Goal: Transaction & Acquisition: Purchase product/service

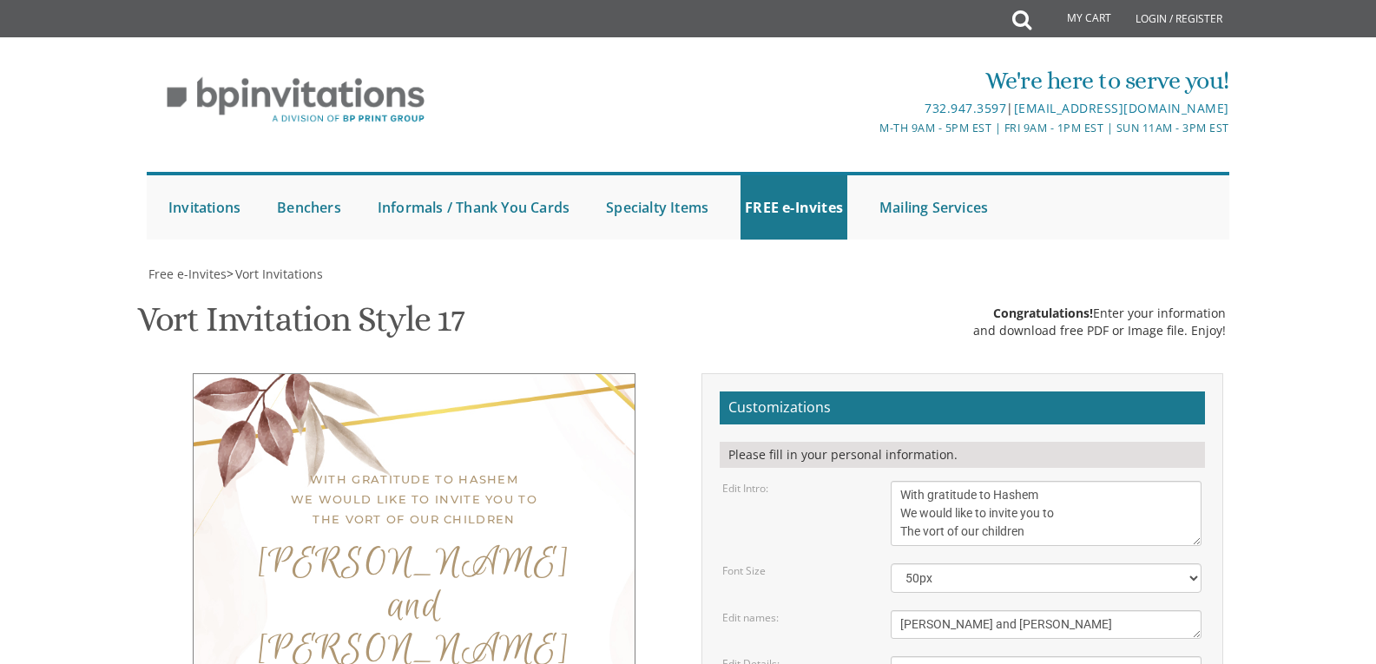
scroll to position [521, 0]
drag, startPoint x: 1001, startPoint y: 234, endPoint x: 984, endPoint y: 234, distance: 16.5
type textarea "Rabbi and Mrs. Shaya Hochberg Rabbi and Mrs. Yehuda Gorelick"
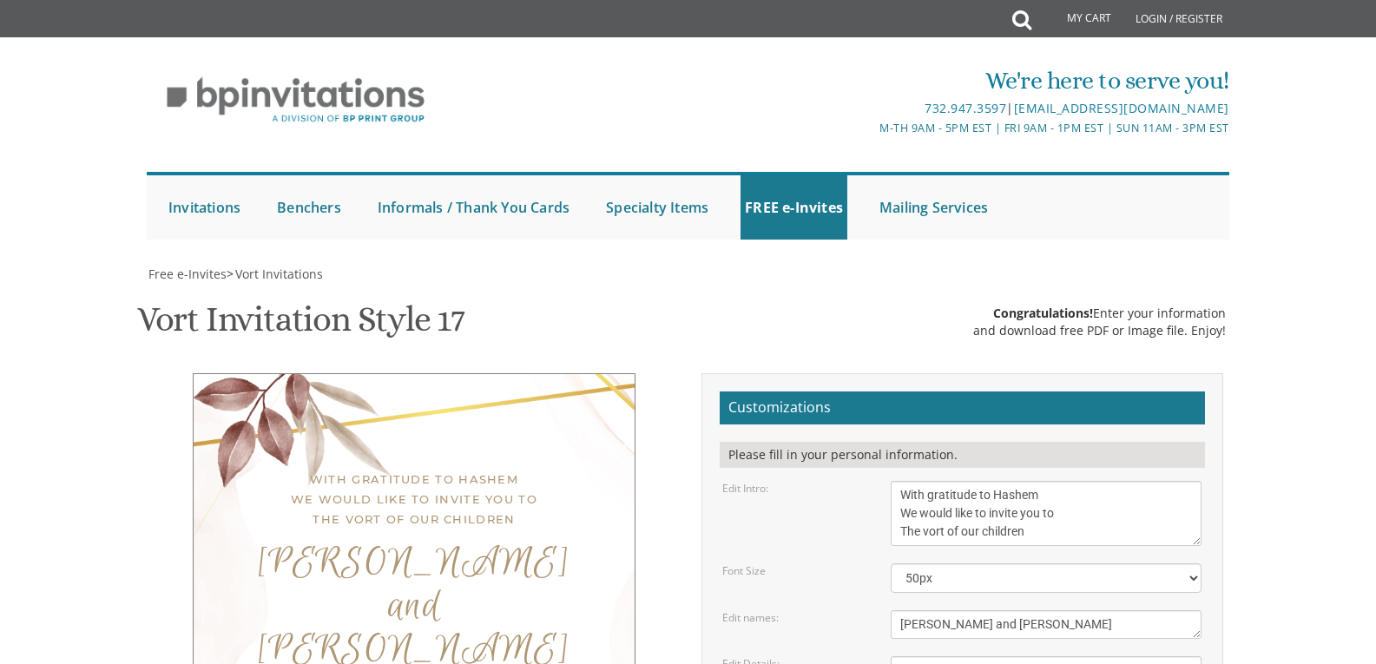
scroll to position [174, 0]
click at [1054, 481] on textarea "With gratitude to Hashem We would like to invite you to The vort of our children" at bounding box center [1046, 513] width 311 height 65
type textarea "With gratitude to Hashem Yisborach We would like to invite you to The vort of o…"
click at [1152, 563] on select "20px 30px 40px 50px" at bounding box center [1046, 578] width 311 height 30
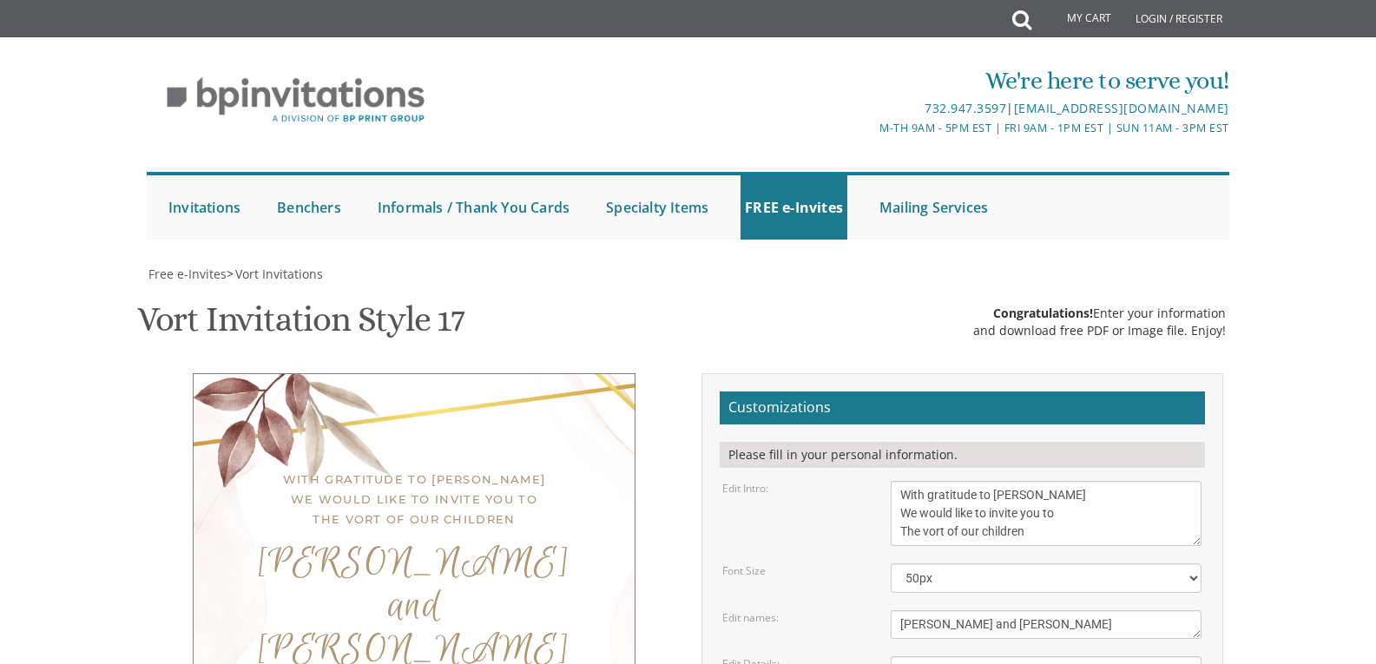
scroll to position [405, 0]
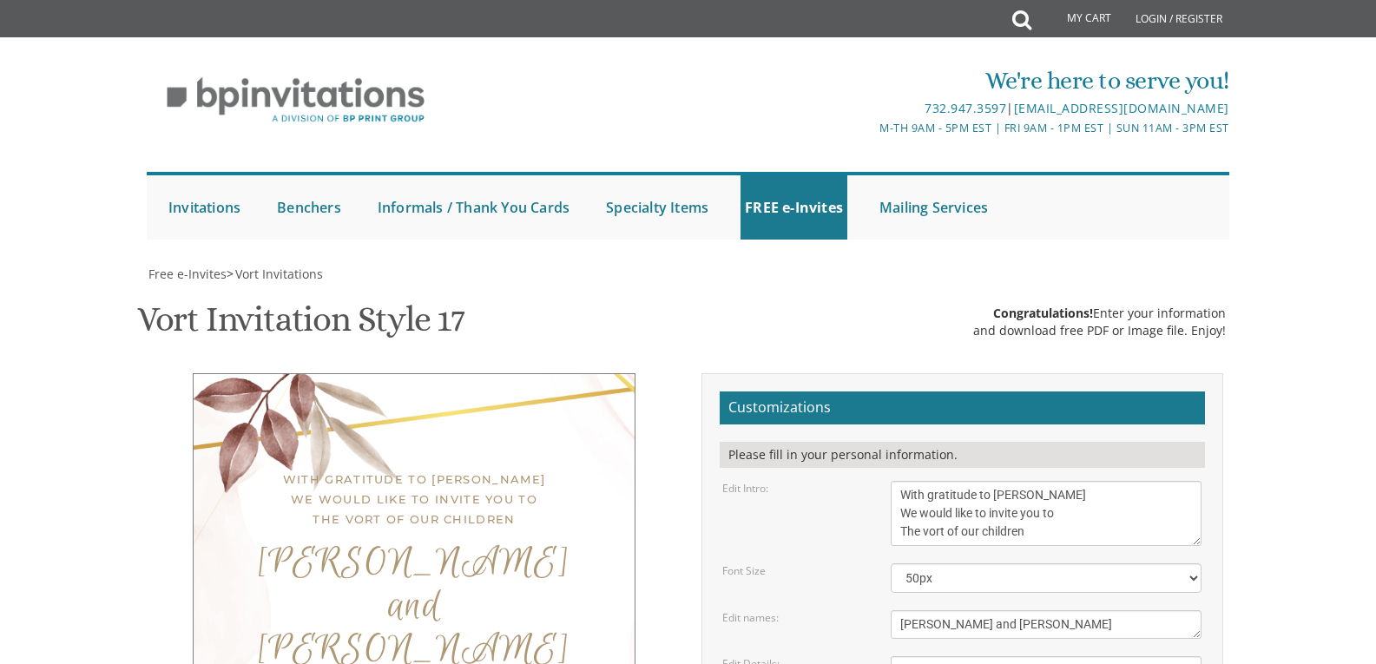
scroll to position [18, 0]
drag, startPoint x: 1006, startPoint y: 371, endPoint x: 878, endPoint y: 357, distance: 128.4
type textarea "Rabbi and Mrs. Shaya Hochberg Rabbi and Mrs. Yehuda Gorelick"
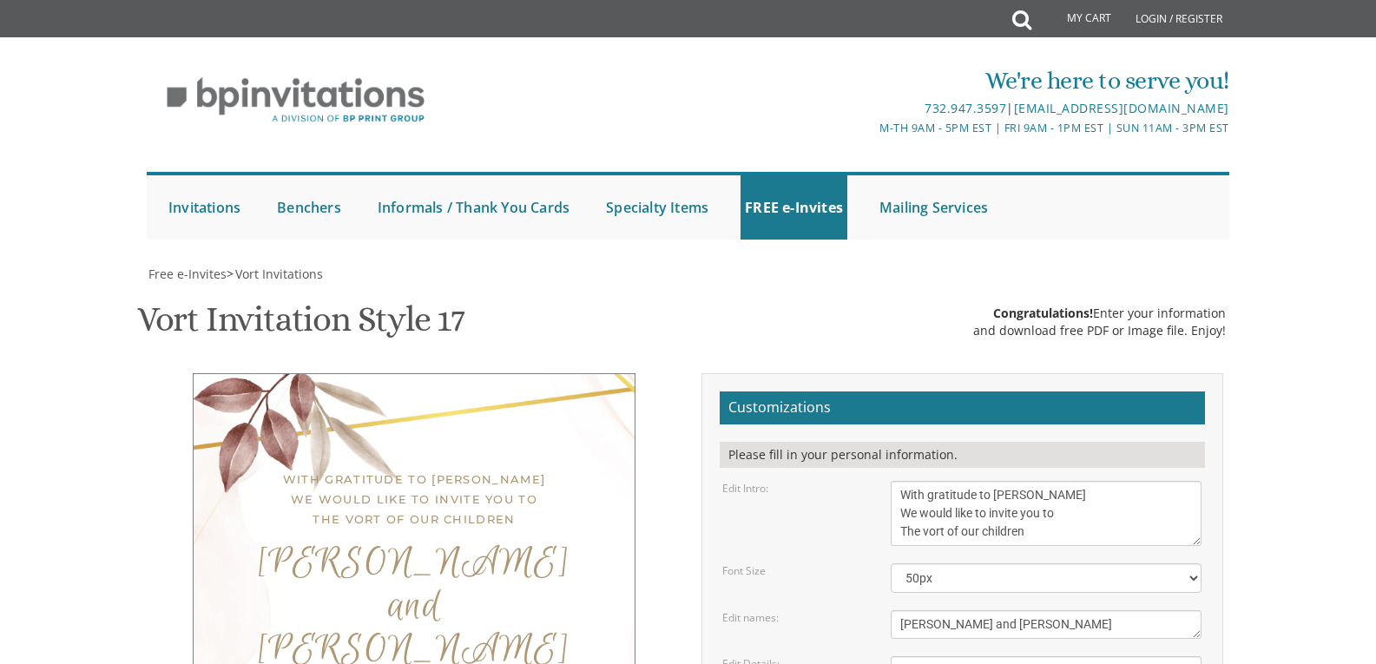
click at [1101, 610] on textarea "Eliezer & Baila" at bounding box center [1046, 624] width 311 height 29
click at [1003, 481] on textarea "With gratitude to Hashem We would like to invite you to The vort of our children" at bounding box center [1046, 513] width 311 height 65
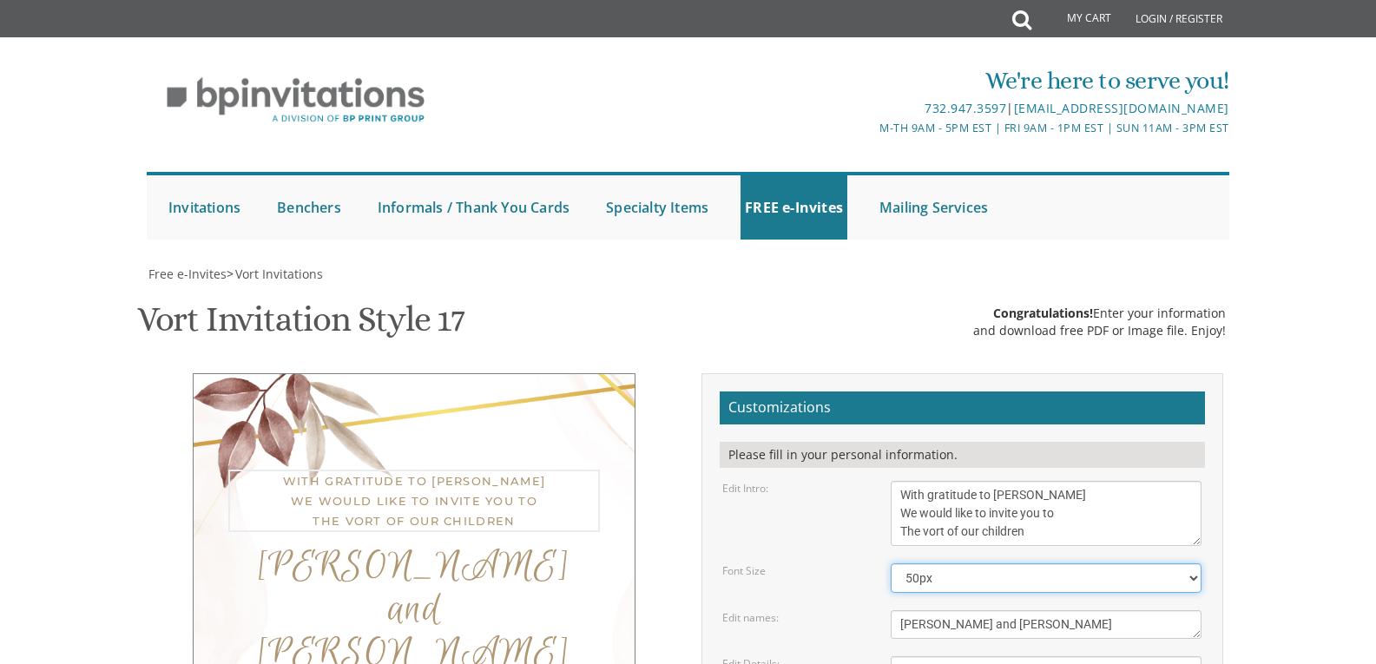
click at [993, 563] on select "20px 30px 40px 50px" at bounding box center [1046, 578] width 311 height 30
click at [1004, 481] on textarea "With gratitude to Hashem We would like to invite you to The vort of our children" at bounding box center [1046, 513] width 311 height 65
click at [697, 373] on div "Customizations Please fill in your personal information. Edit Intro: With grati…" at bounding box center [962, 671] width 548 height 596
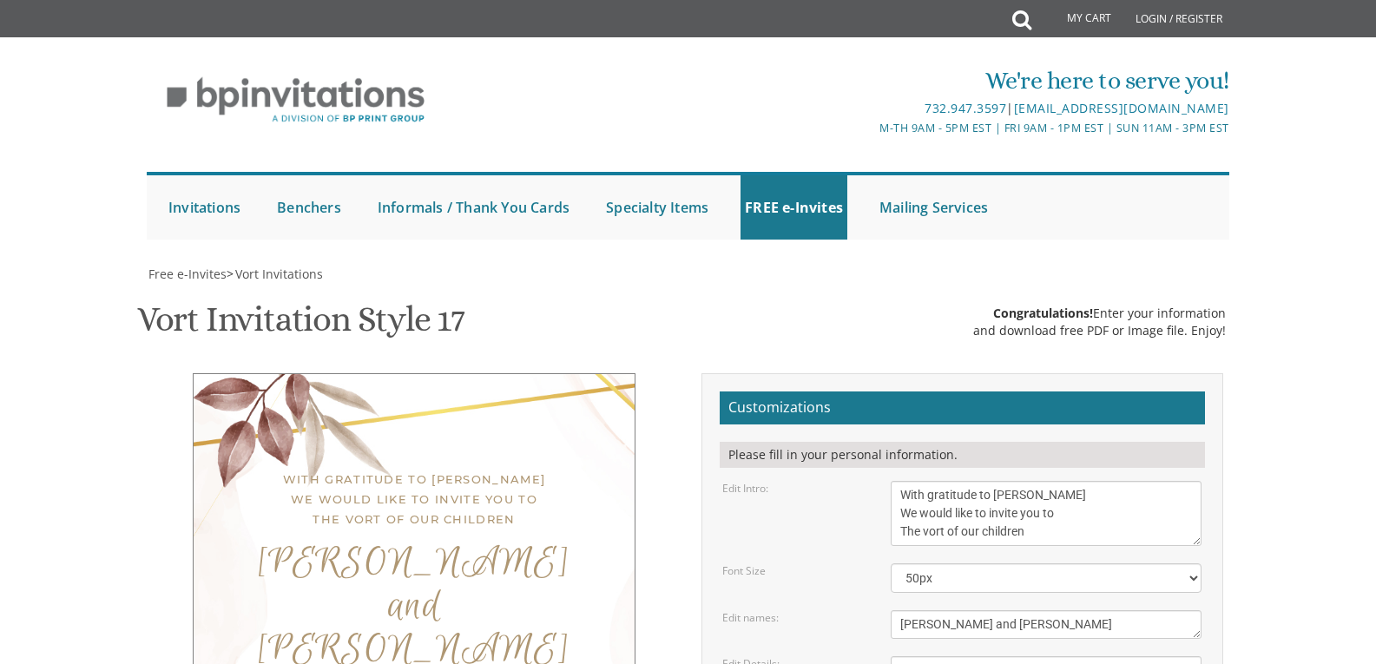
scroll to position [579, 0]
drag, startPoint x: 985, startPoint y: 401, endPoint x: 891, endPoint y: 398, distance: 94.6
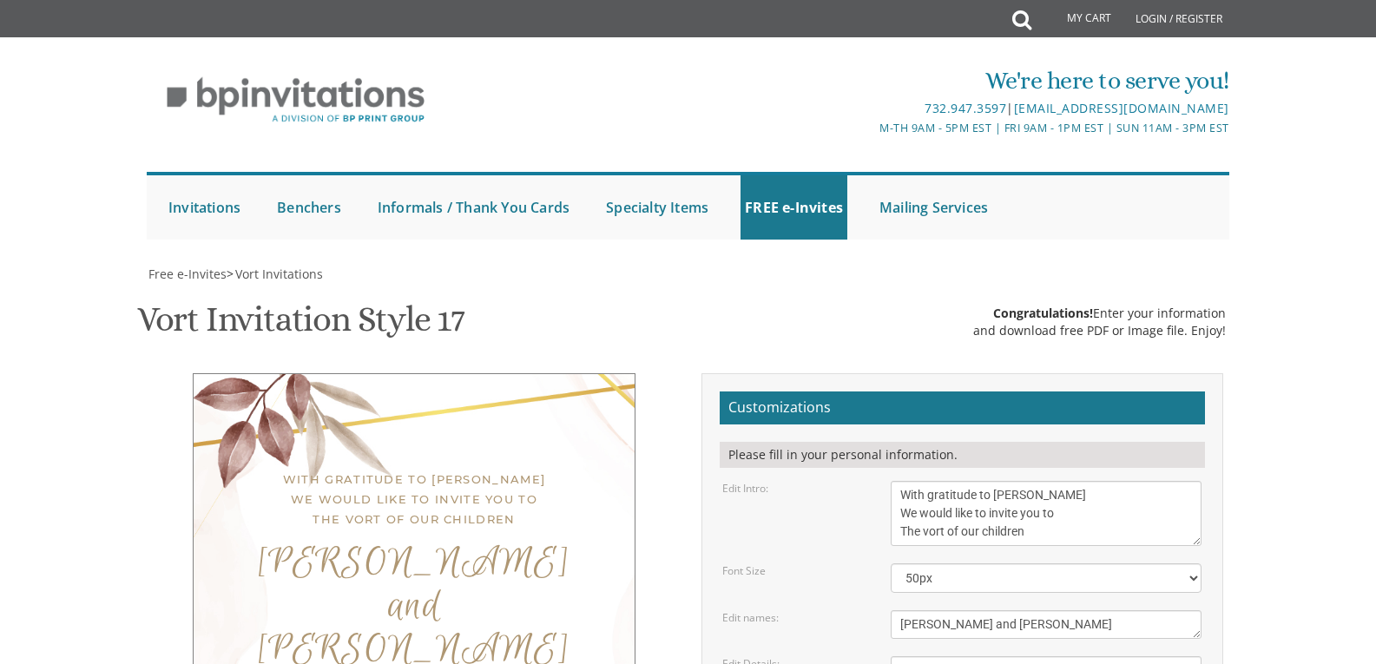
drag, startPoint x: 1115, startPoint y: 398, endPoint x: 1016, endPoint y: 408, distance: 99.5
drag, startPoint x: 1035, startPoint y: 398, endPoint x: 1011, endPoint y: 408, distance: 25.3
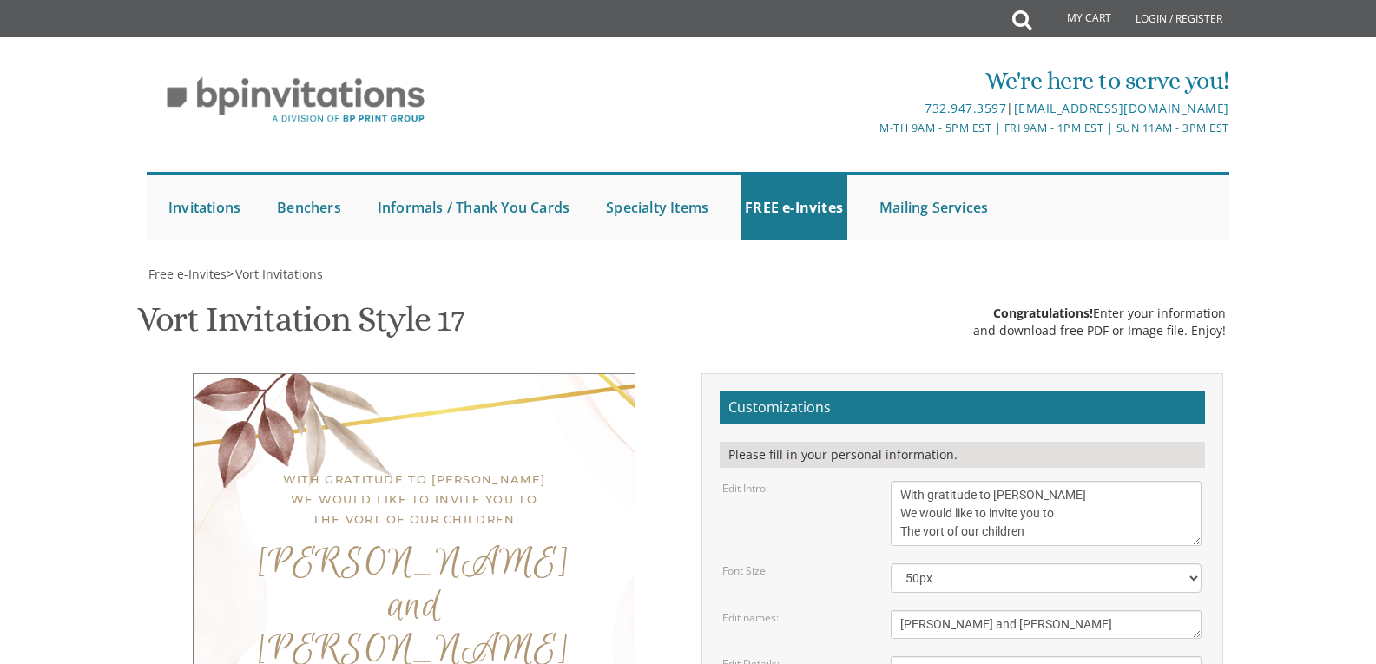
type textarea "Wednesday, August 20th 19 Williams Street | Seven-Thirty PM"
drag, startPoint x: 1099, startPoint y: 367, endPoint x: 888, endPoint y: 304, distance: 220.2
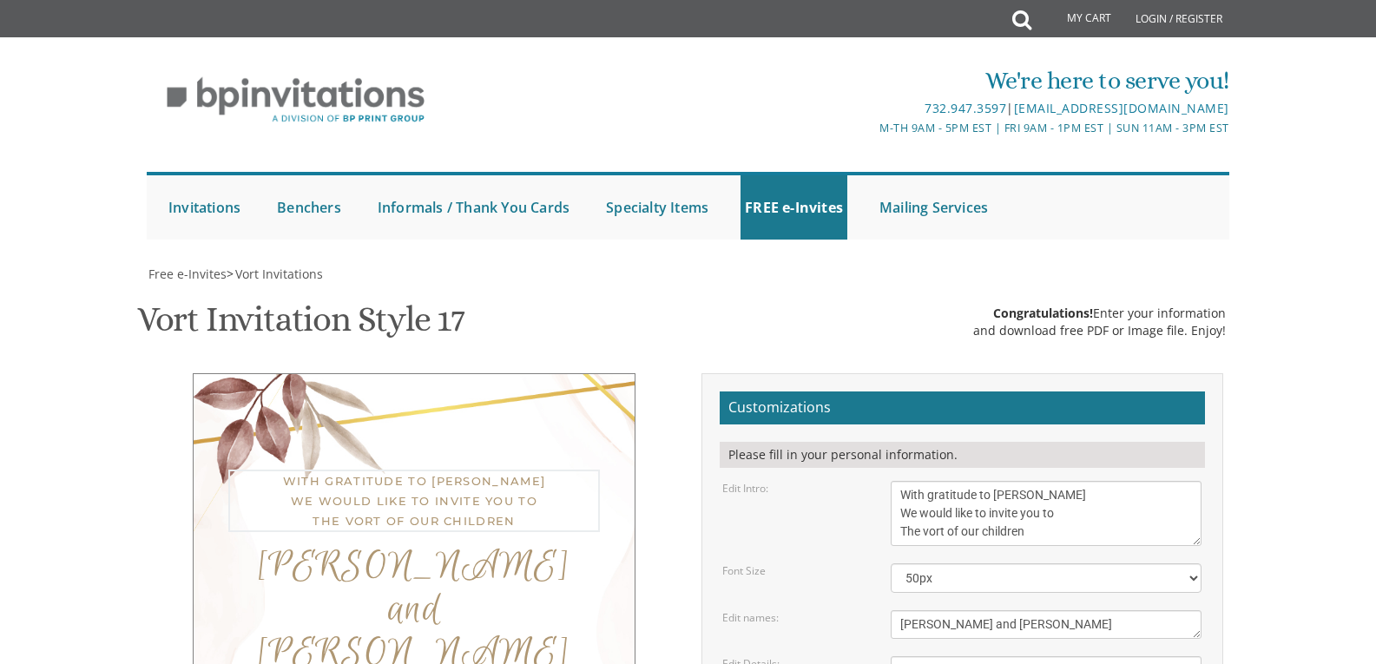
click at [888, 391] on form "Customizations Please fill in your personal information. Edit Intro: With grati…" at bounding box center [962, 665] width 485 height 548
click at [910, 481] on textarea "With gratitude to Hashem We would like to invite you to The vort of our children" at bounding box center [1046, 513] width 311 height 65
type textarea "נ"
type textarea "ה"
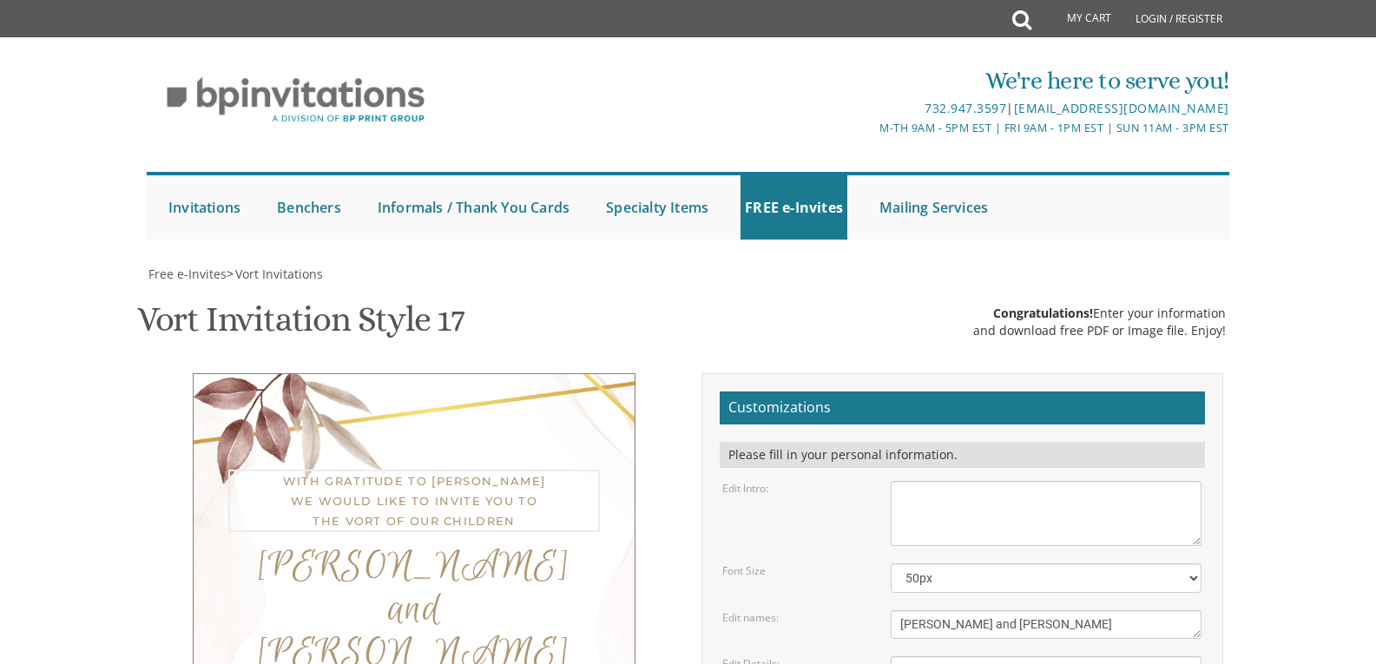
type textarea "ס"
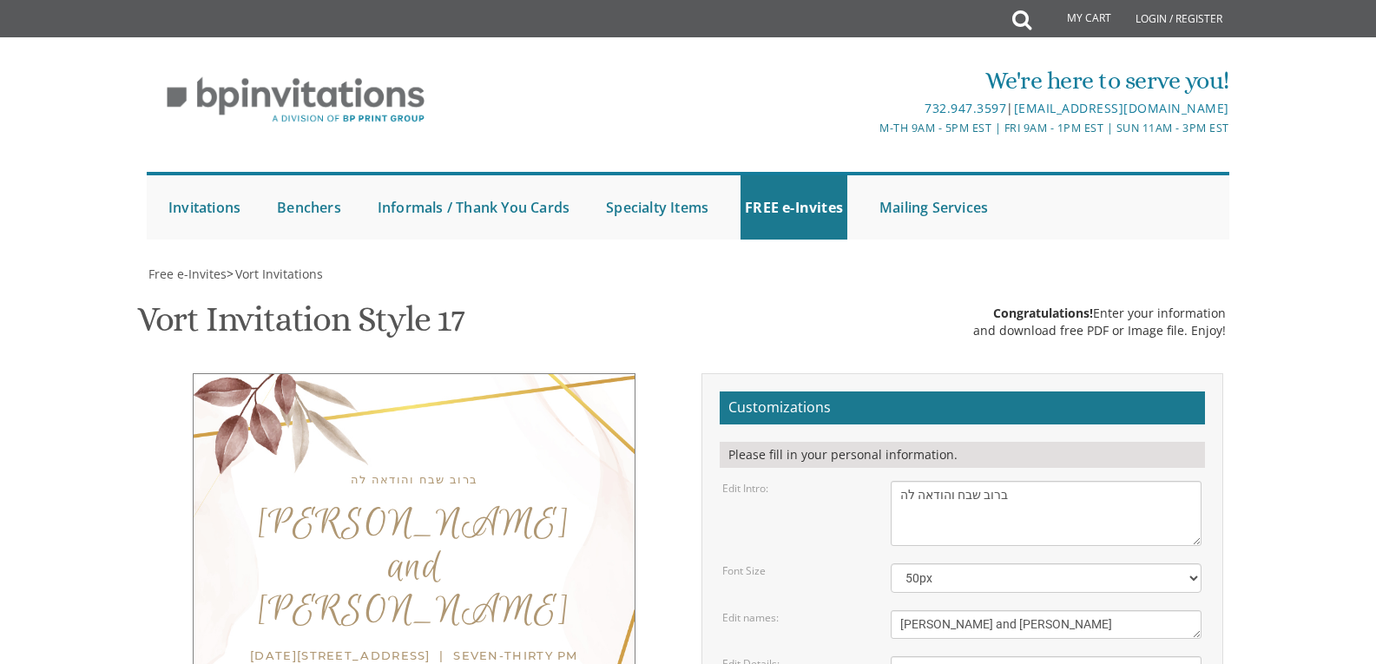
click at [982, 481] on textarea "With gratitude to Hashem We would like to invite you to The vort of our children" at bounding box center [1046, 513] width 311 height 65
click at [899, 481] on textarea "With gratitude to Hashem We would like to invite you to The vort of our children" at bounding box center [1046, 513] width 311 height 65
drag, startPoint x: 905, startPoint y: 320, endPoint x: 915, endPoint y: 345, distance: 26.9
click at [915, 481] on textarea "With gratitude to Hashem We would like to invite you to The vort of our children" at bounding box center [1046, 513] width 311 height 65
click at [941, 481] on textarea "With gratitude to Hashem We would like to invite you to The vort of our children" at bounding box center [1046, 513] width 311 height 65
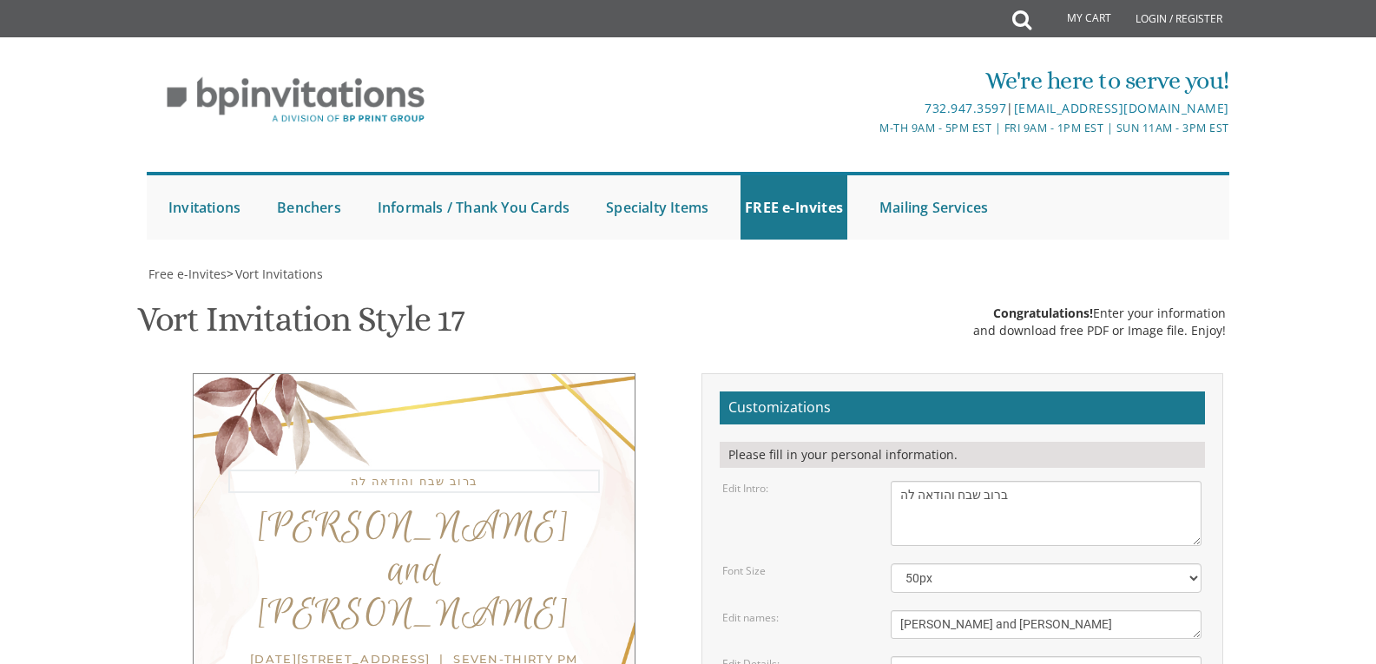
click at [898, 481] on textarea "With gratitude to Hashem We would like to invite you to The vort of our children" at bounding box center [1046, 513] width 311 height 65
click at [1032, 481] on textarea "With gratitude to Hashem We would like to invite you to The vort of our children" at bounding box center [1046, 513] width 311 height 65
click at [950, 563] on select "20px 30px 40px 50px" at bounding box center [1046, 578] width 311 height 30
click at [968, 481] on textarea "With gratitude to Hashem We would like to invite you to The vort of our children" at bounding box center [1046, 513] width 311 height 65
type textarea "ברוב שבח והודאה להשי"ת We would like to invite you to the vort of our children"
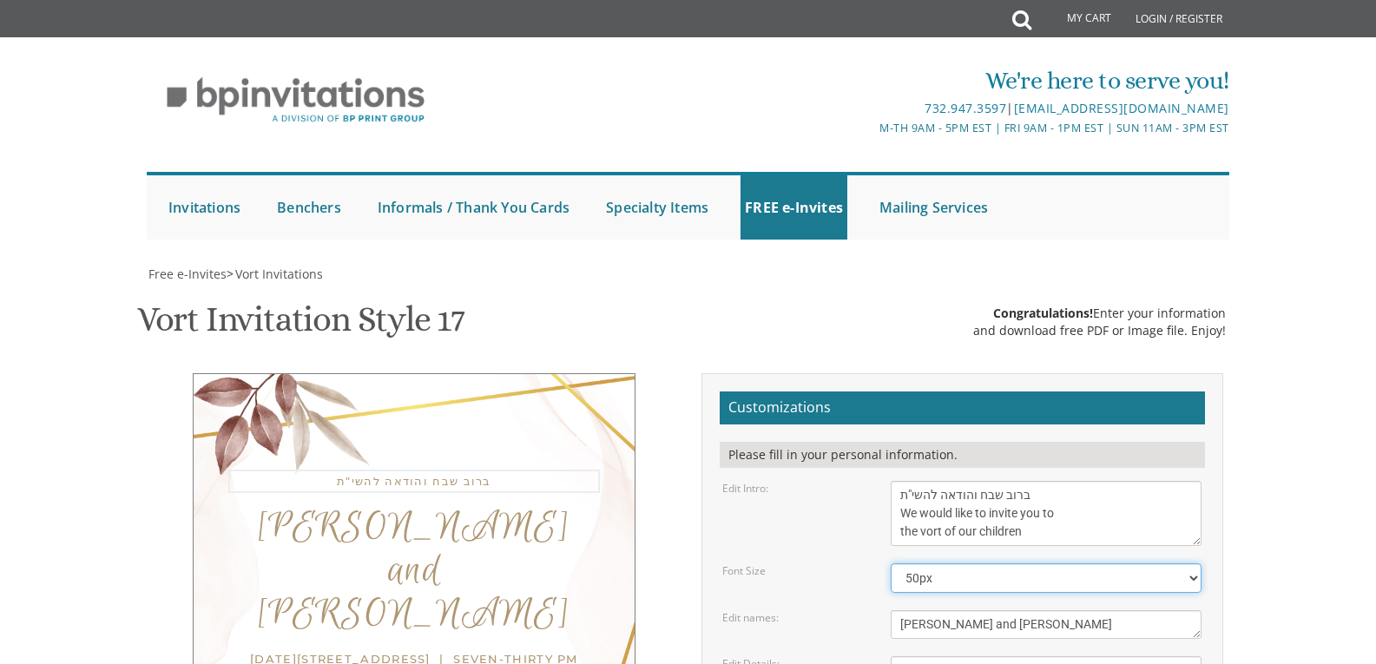
click at [983, 563] on select "20px 30px 40px 50px" at bounding box center [1046, 578] width 311 height 30
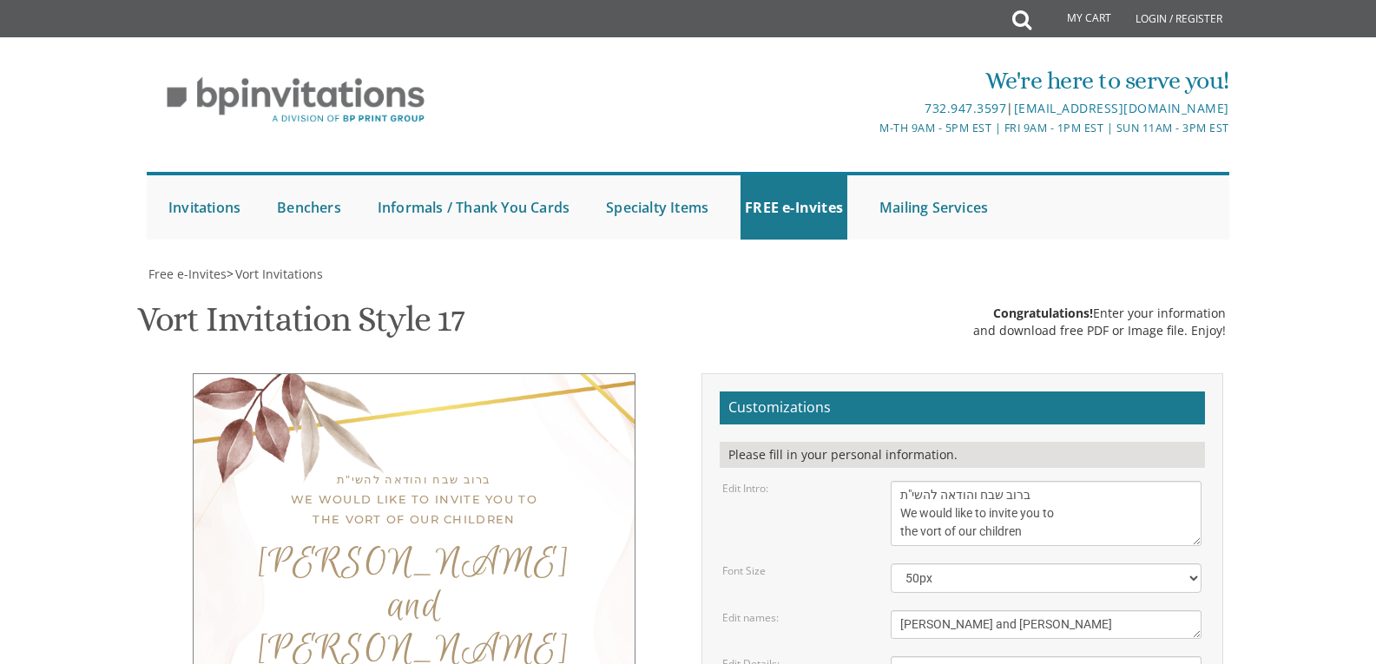
drag, startPoint x: 1356, startPoint y: 525, endPoint x: 1344, endPoint y: 526, distance: 12.2
drag, startPoint x: 1069, startPoint y: 319, endPoint x: 881, endPoint y: 316, distance: 187.5
click at [881, 481] on div "With gratitude to Hashem We would like to invite you to The vort of our children" at bounding box center [1046, 513] width 337 height 65
click at [949, 563] on select "20px 30px 40px 50px" at bounding box center [1046, 578] width 311 height 30
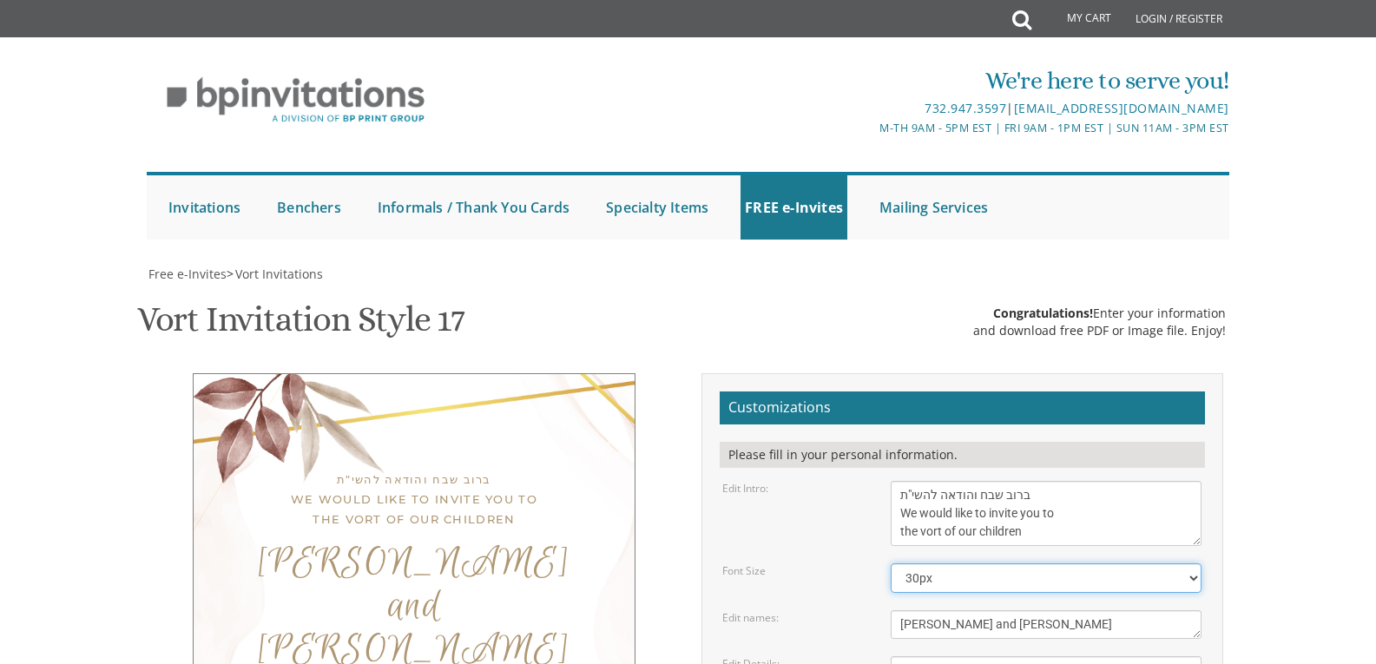
click at [891, 563] on select "20px 30px 40px 50px" at bounding box center [1046, 578] width 311 height 30
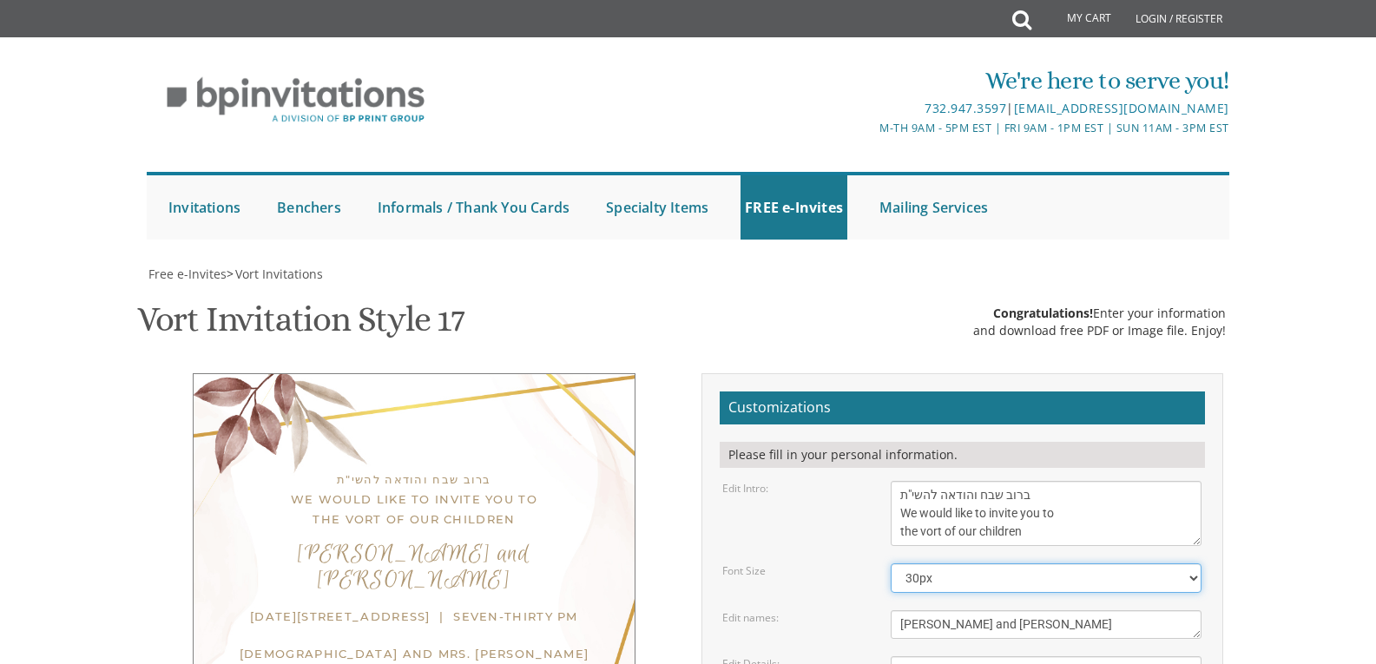
click at [938, 563] on select "20px 30px 40px 50px" at bounding box center [1046, 578] width 311 height 30
click at [891, 563] on select "20px 30px 40px 50px" at bounding box center [1046, 578] width 311 height 30
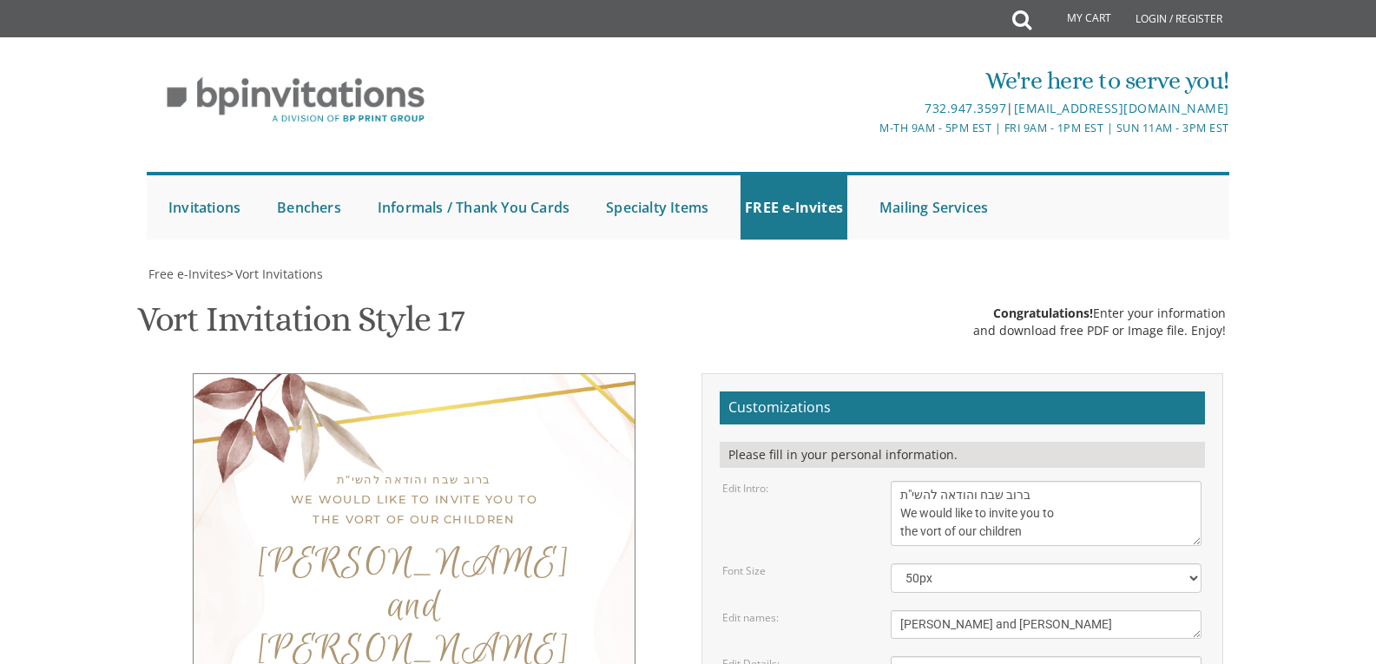
click at [1139, 481] on textarea "With gratitude to Hashem We would like to invite you to The vort of our children" at bounding box center [1046, 513] width 311 height 65
drag, startPoint x: 1016, startPoint y: 405, endPoint x: 1009, endPoint y: 418, distance: 14.8
click at [1016, 563] on select "20px 30px 40px 50px" at bounding box center [1046, 578] width 311 height 30
click at [891, 563] on select "20px 30px 40px 50px" at bounding box center [1046, 578] width 311 height 30
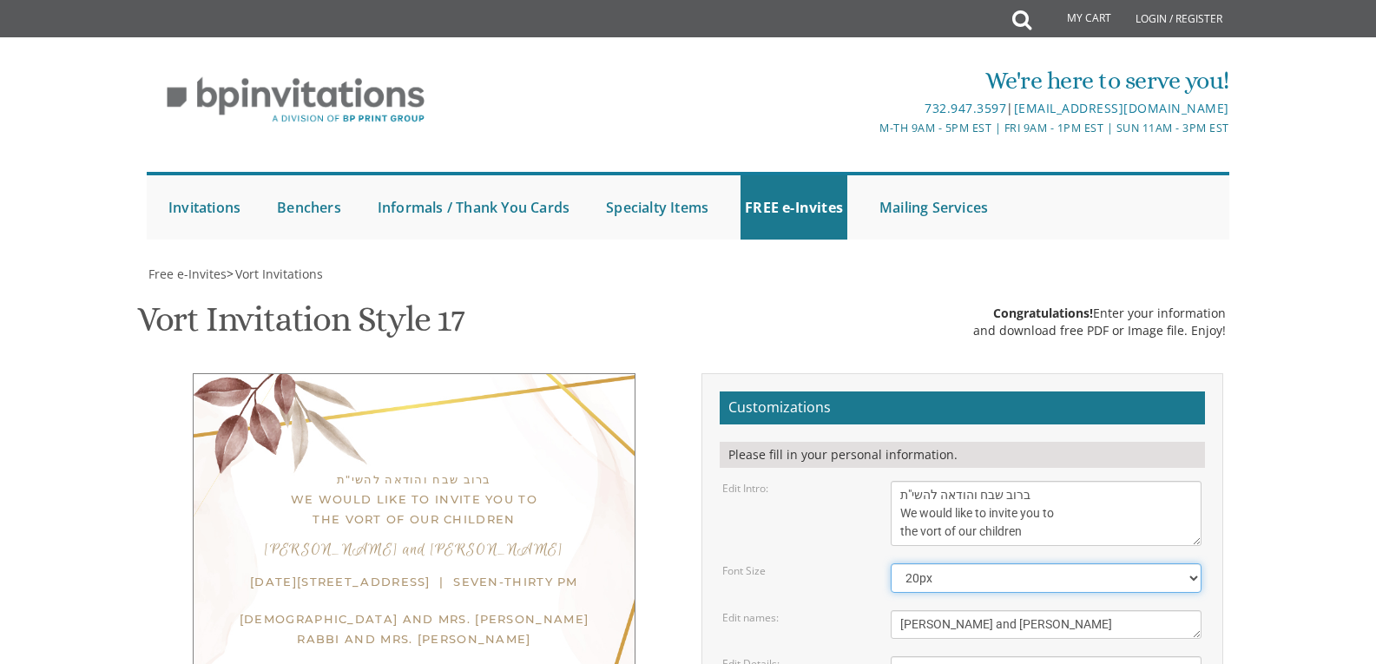
click at [952, 563] on select "20px 30px 40px 50px" at bounding box center [1046, 578] width 311 height 30
click at [891, 563] on select "20px 30px 40px 50px" at bounding box center [1046, 578] width 311 height 30
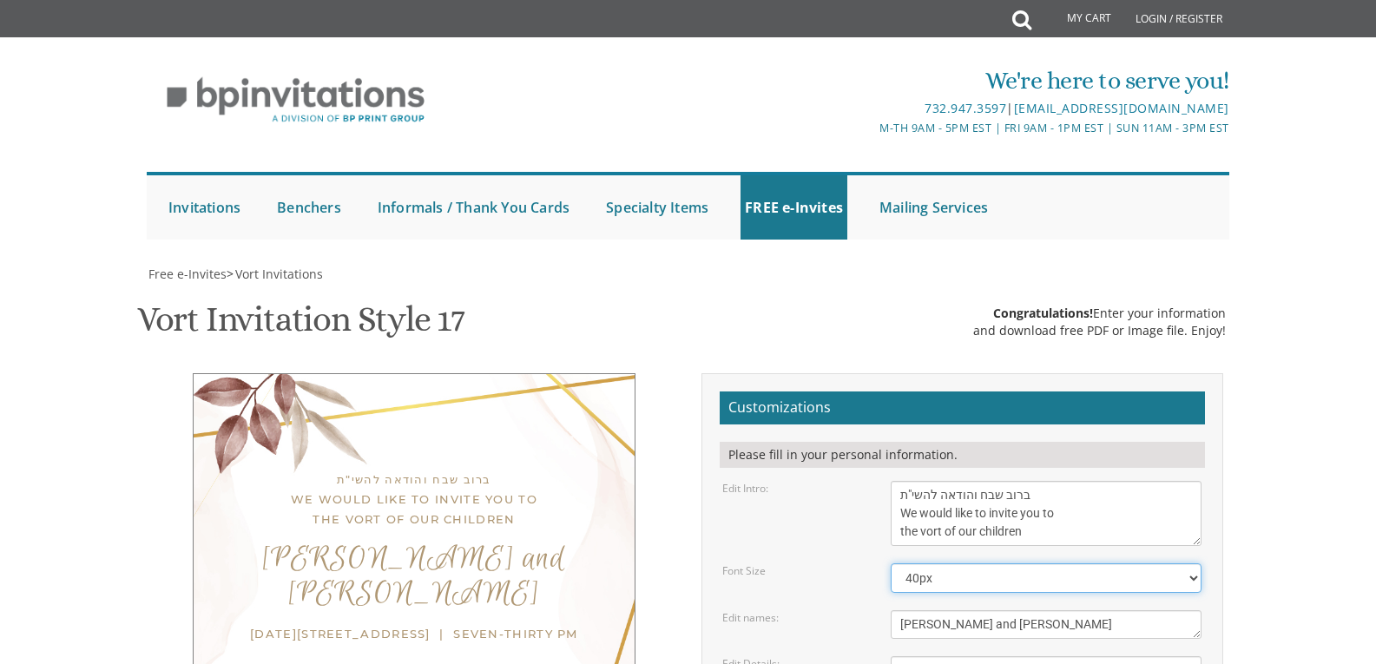
click at [940, 563] on select "20px 30px 40px 50px" at bounding box center [1046, 578] width 311 height 30
click at [891, 563] on select "20px 30px 40px 50px" at bounding box center [1046, 578] width 311 height 30
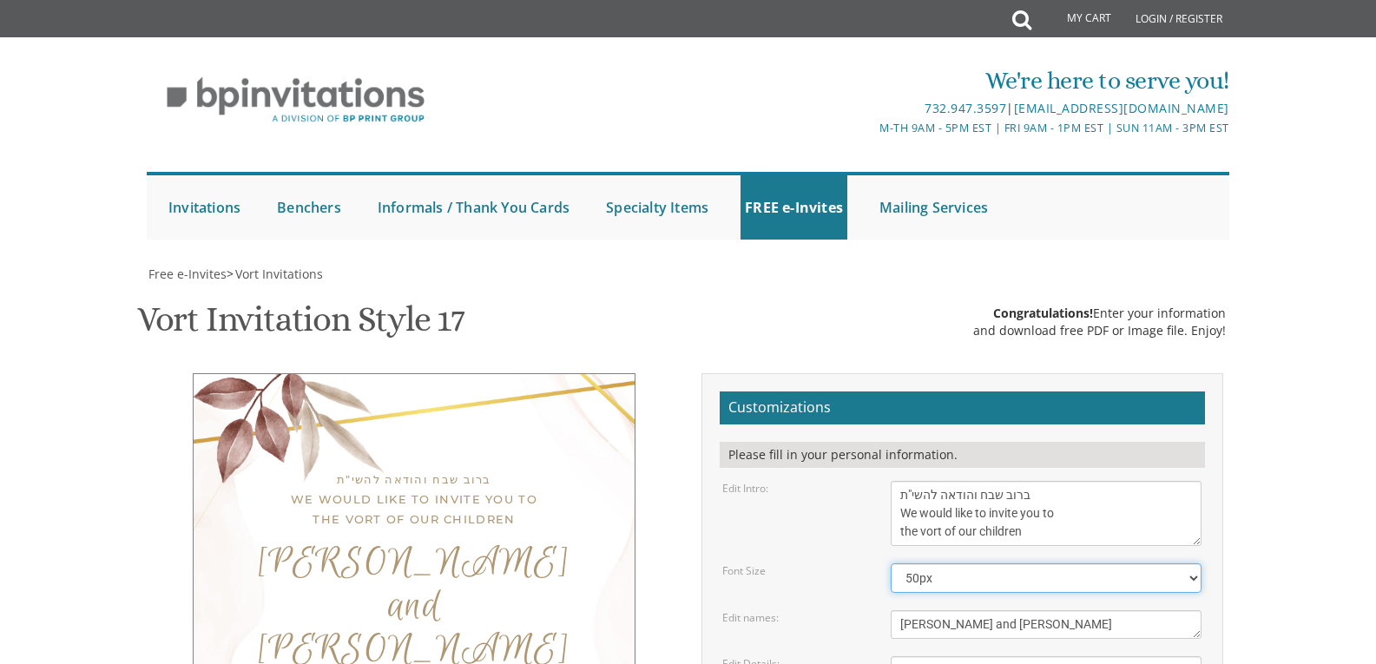
click at [942, 563] on select "20px 30px 40px 50px" at bounding box center [1046, 578] width 311 height 30
click at [891, 563] on select "20px 30px 40px 50px" at bounding box center [1046, 578] width 311 height 30
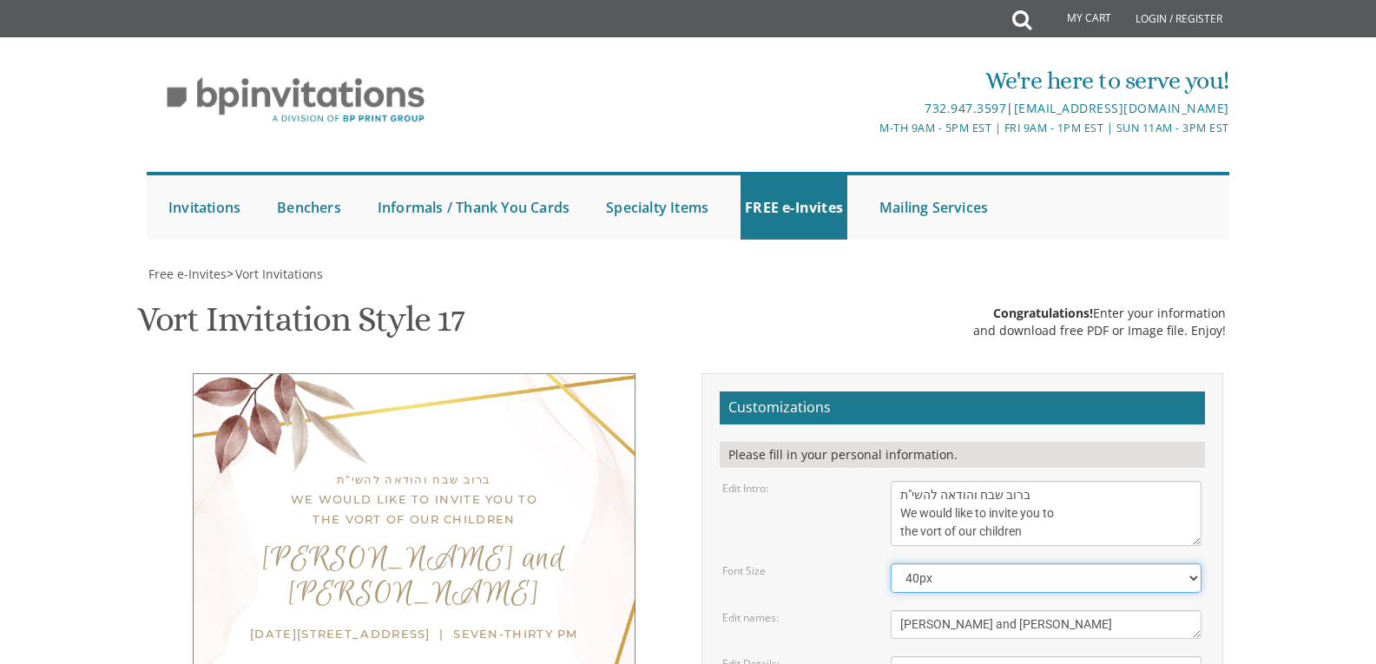
drag, startPoint x: 970, startPoint y: 411, endPoint x: 960, endPoint y: 418, distance: 12.5
click at [970, 563] on select "20px 30px 40px 50px" at bounding box center [1046, 578] width 311 height 30
select select "50px"
click at [891, 563] on select "20px 30px 40px 50px" at bounding box center [1046, 578] width 311 height 30
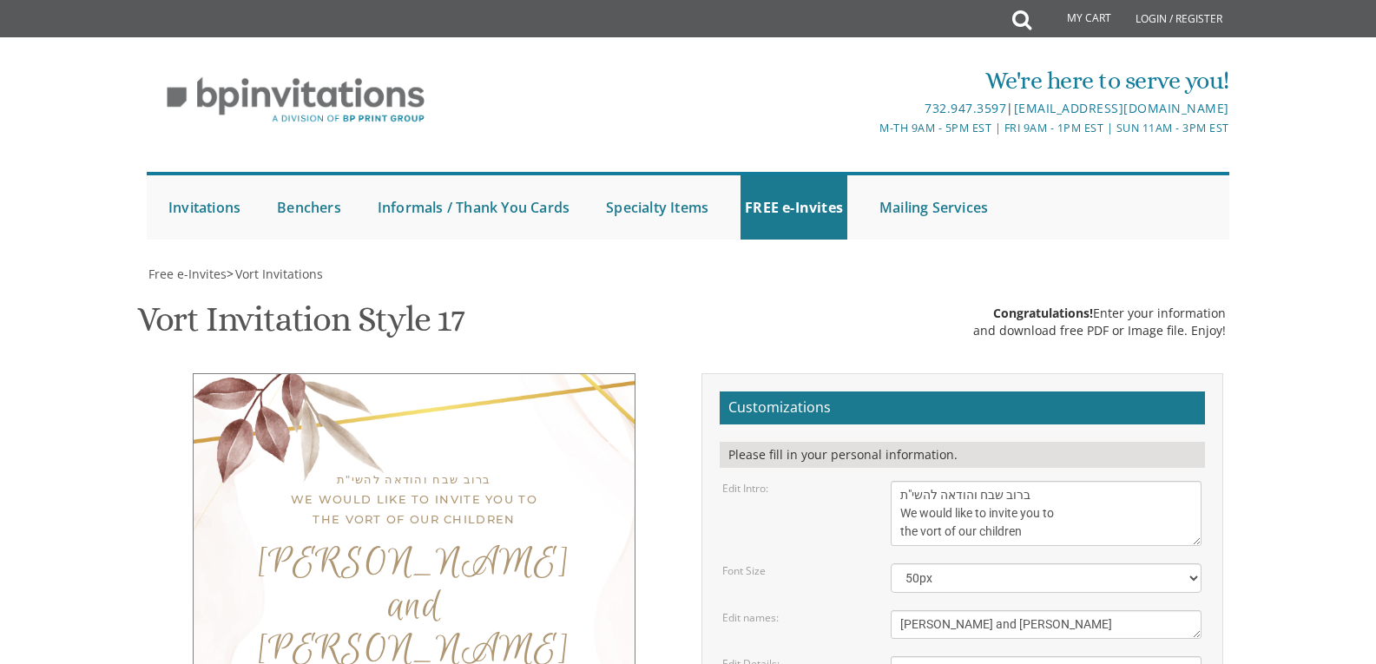
click at [670, 404] on div "ברוב שבח והודאה להשי"ת We would like to invite you to the vort of our children …" at bounding box center [415, 615] width 522 height 485
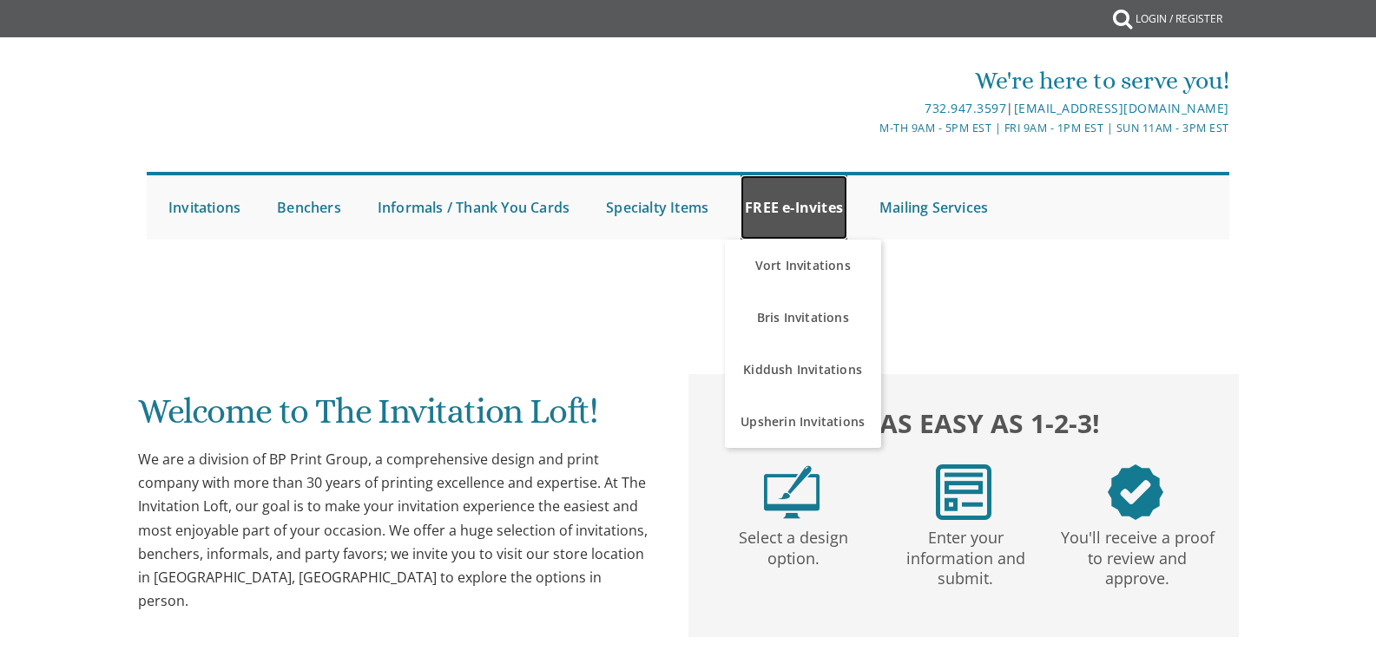
click at [792, 201] on link "FREE e-Invites" at bounding box center [793, 207] width 107 height 64
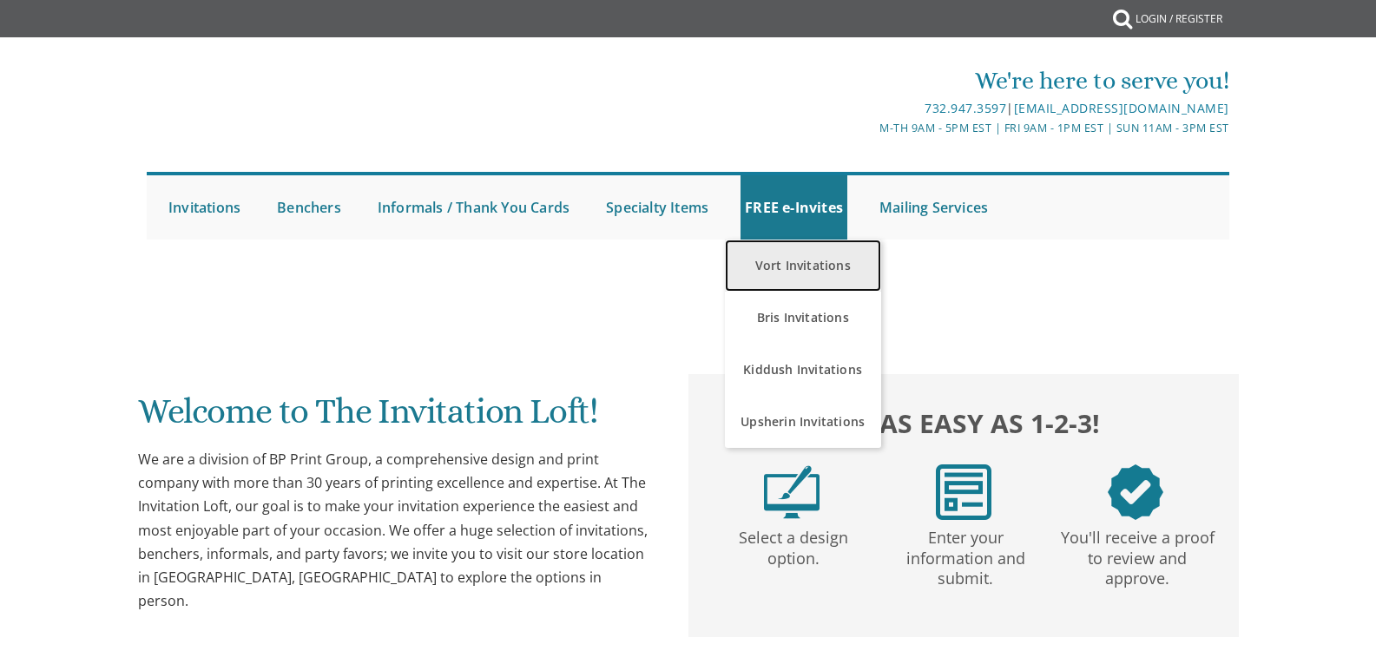
click at [790, 264] on link "Vort Invitations" at bounding box center [803, 266] width 156 height 52
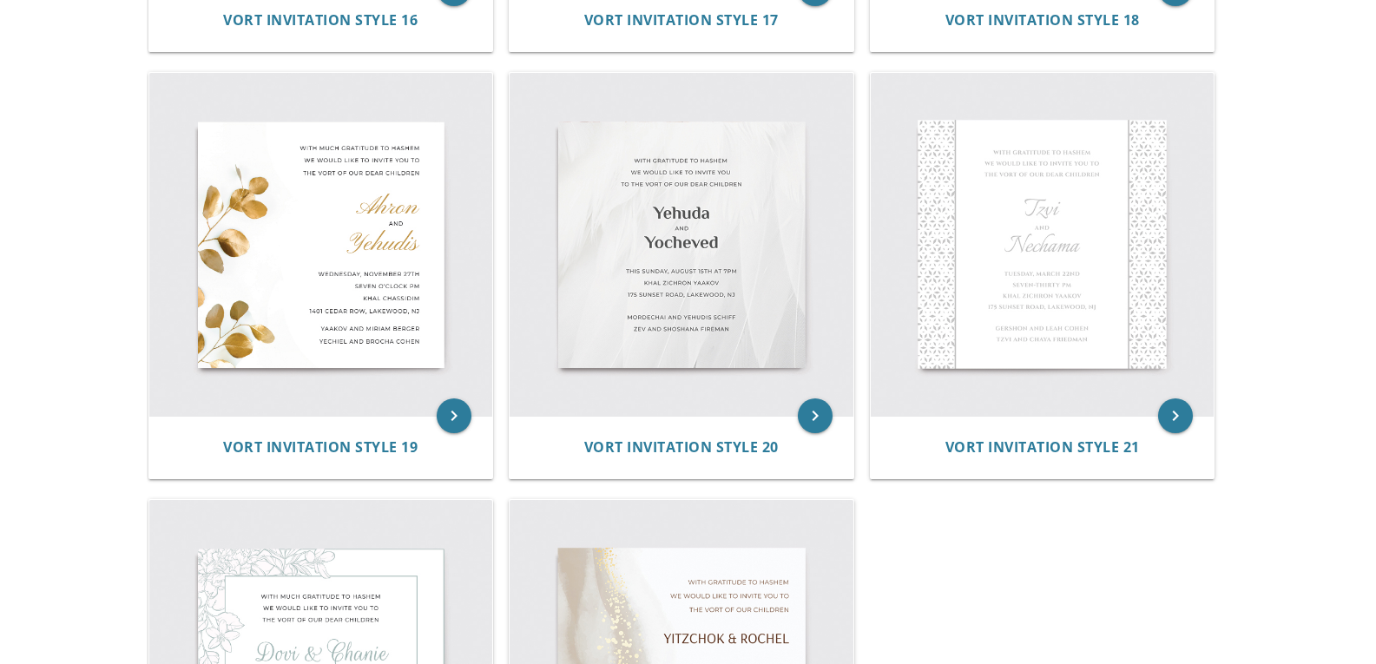
scroll to position [2746, 0]
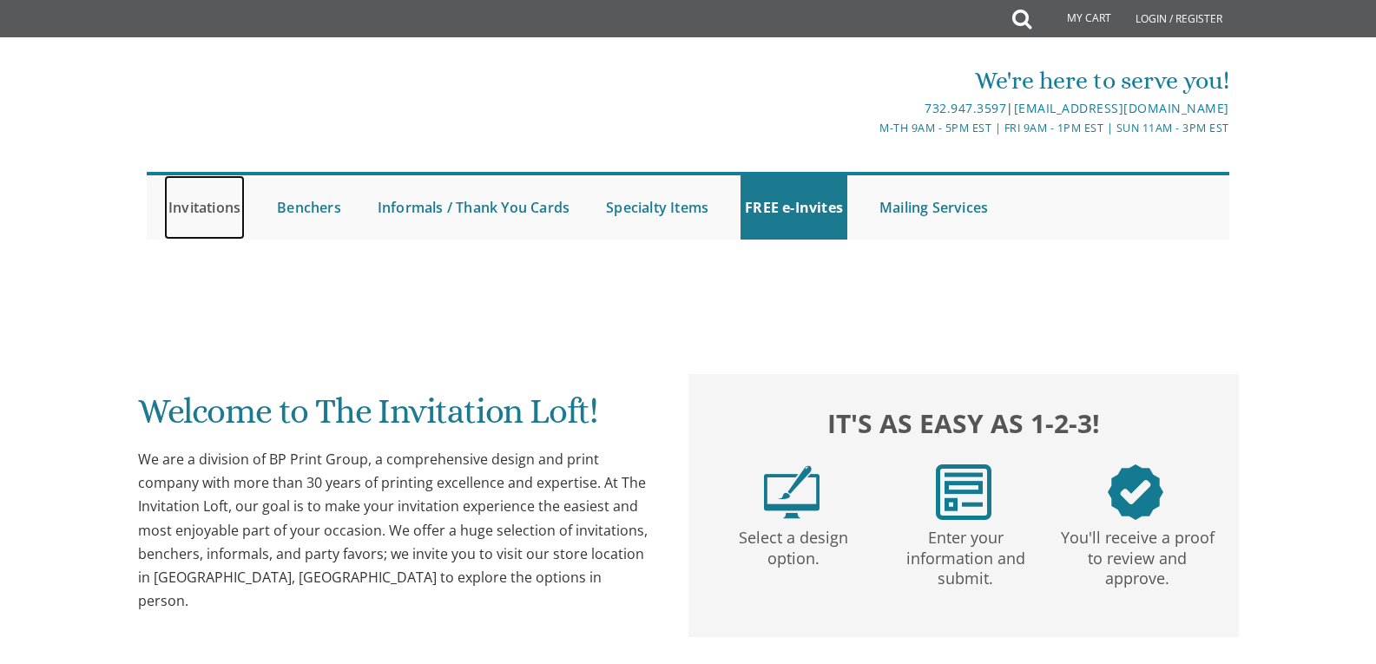
click at [215, 204] on link "Invitations" at bounding box center [204, 207] width 81 height 64
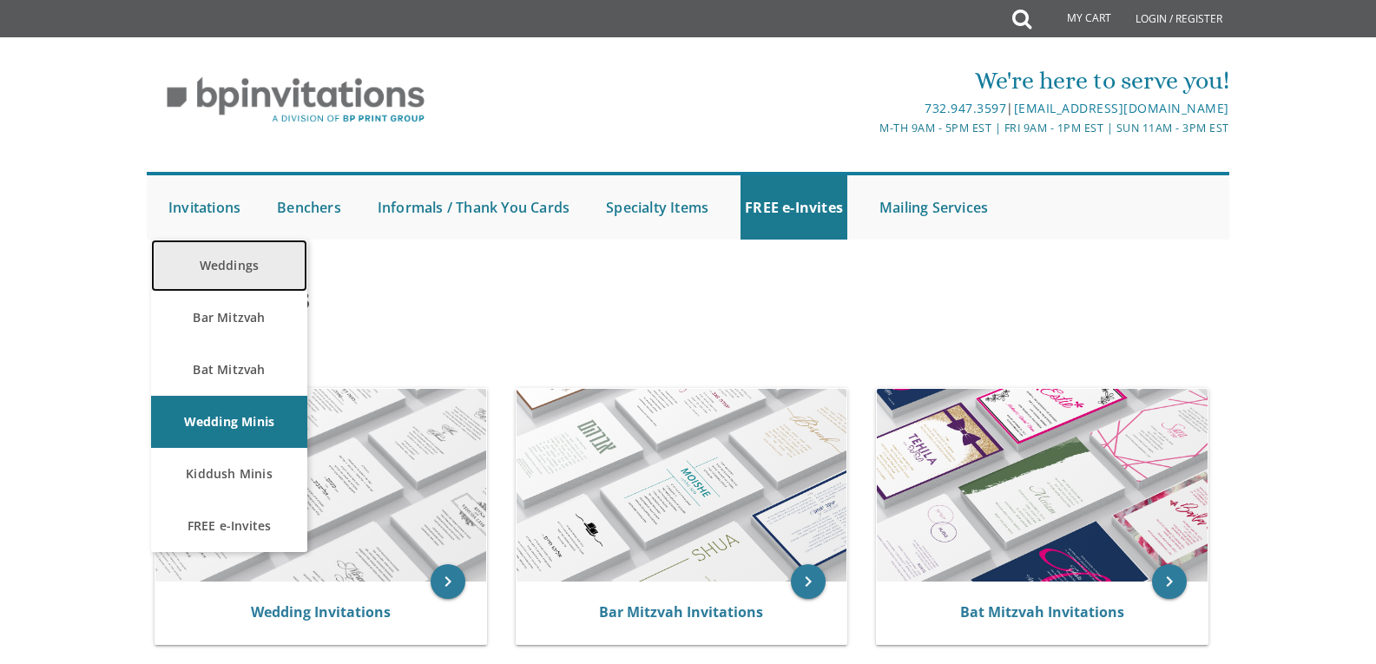
click at [239, 271] on link "Weddings" at bounding box center [229, 266] width 156 height 52
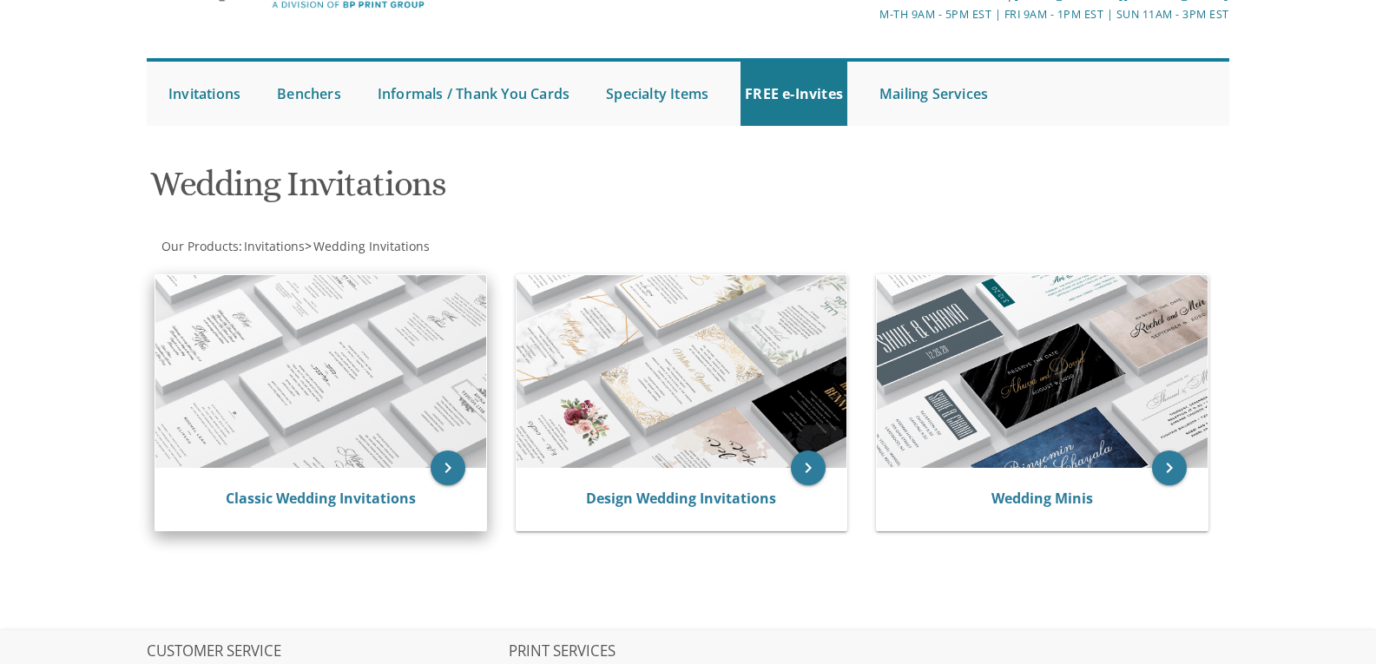
scroll to position [115, 0]
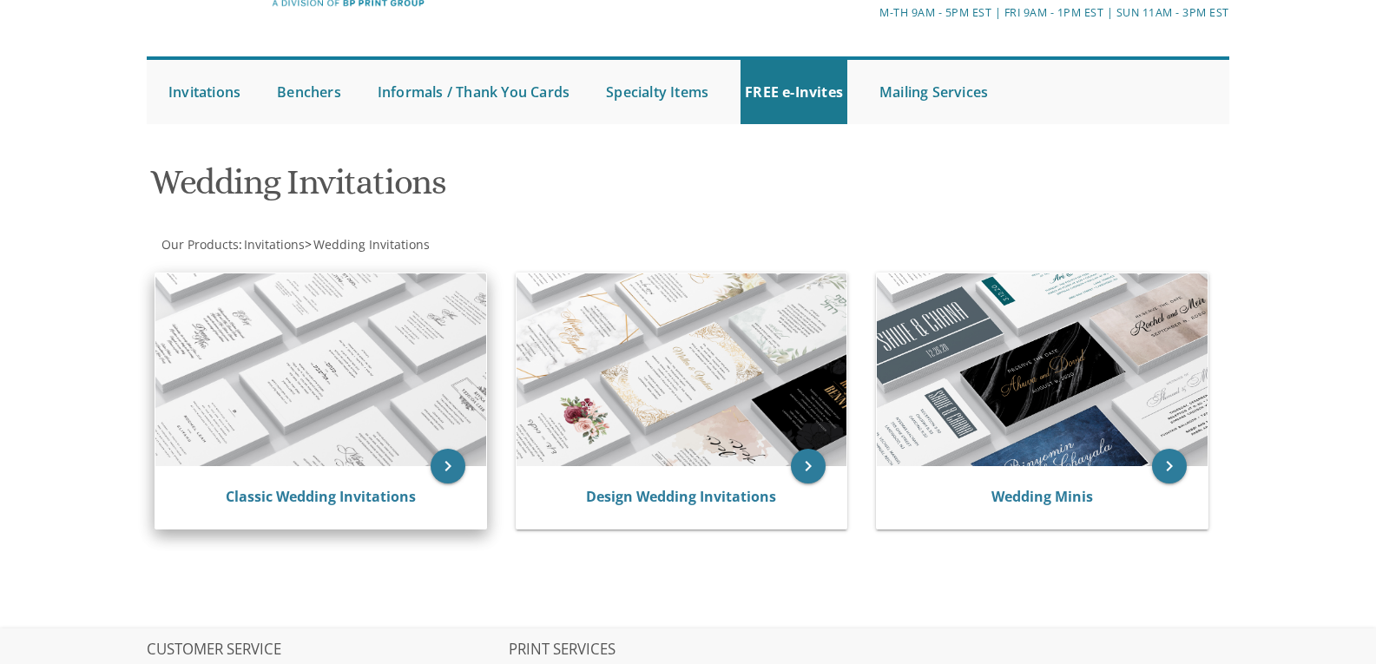
click at [326, 413] on img at bounding box center [320, 369] width 331 height 193
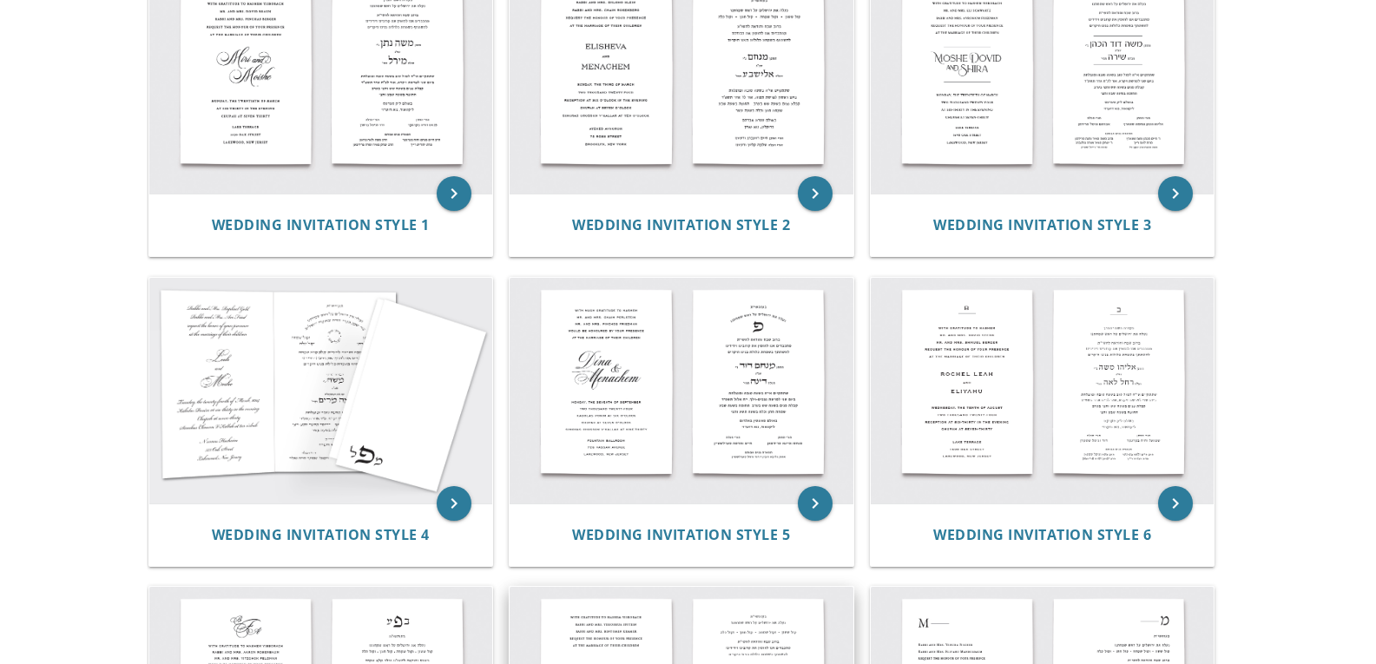
scroll to position [347, 0]
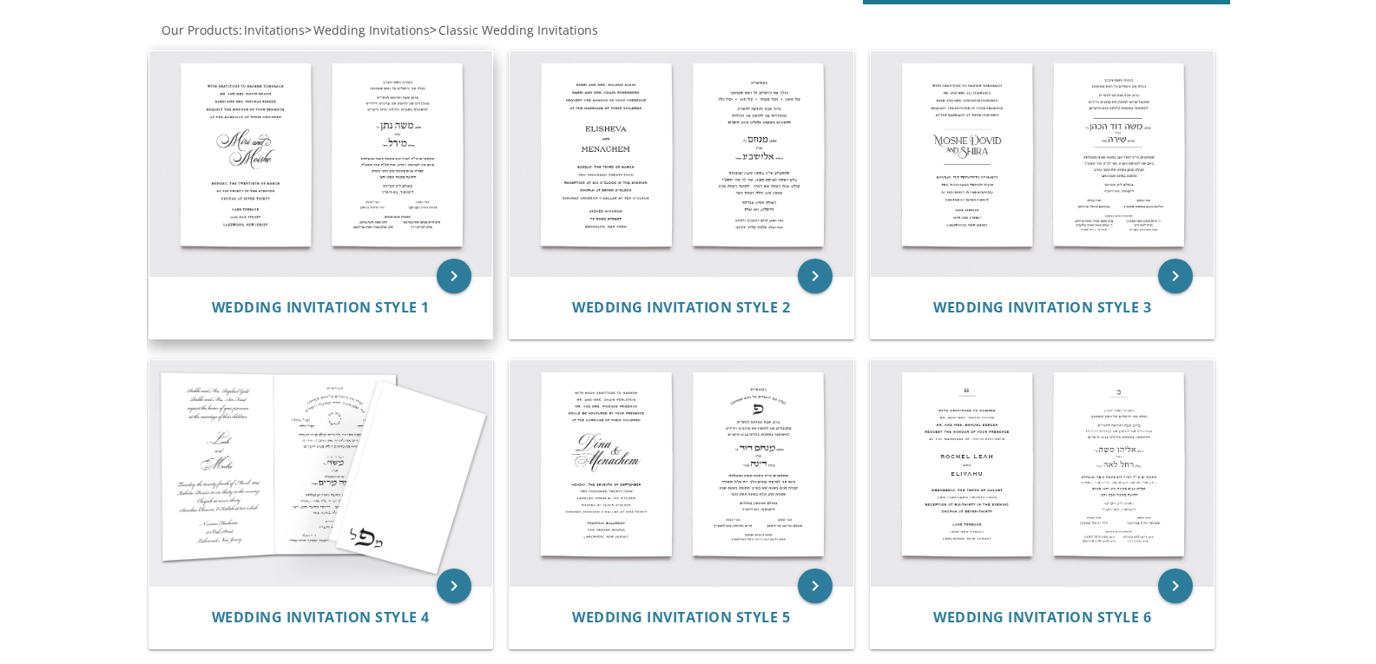
click at [378, 168] on img at bounding box center [321, 164] width 344 height 226
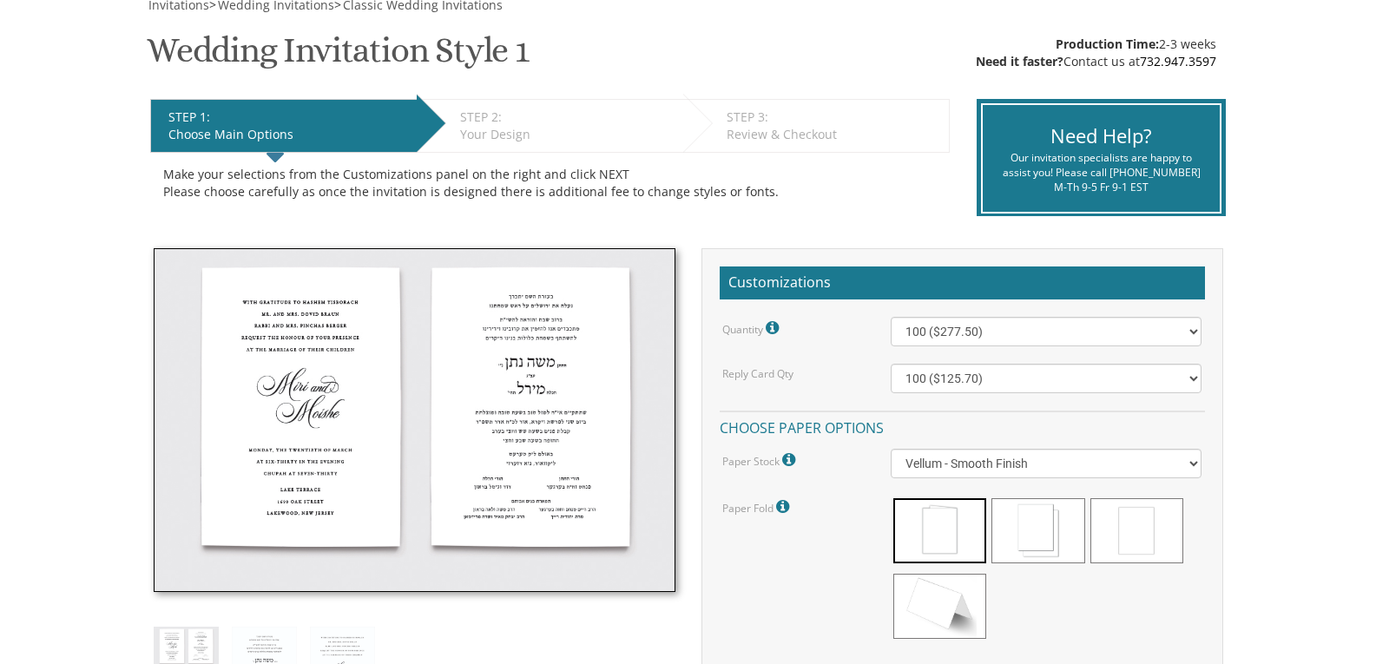
scroll to position [289, 0]
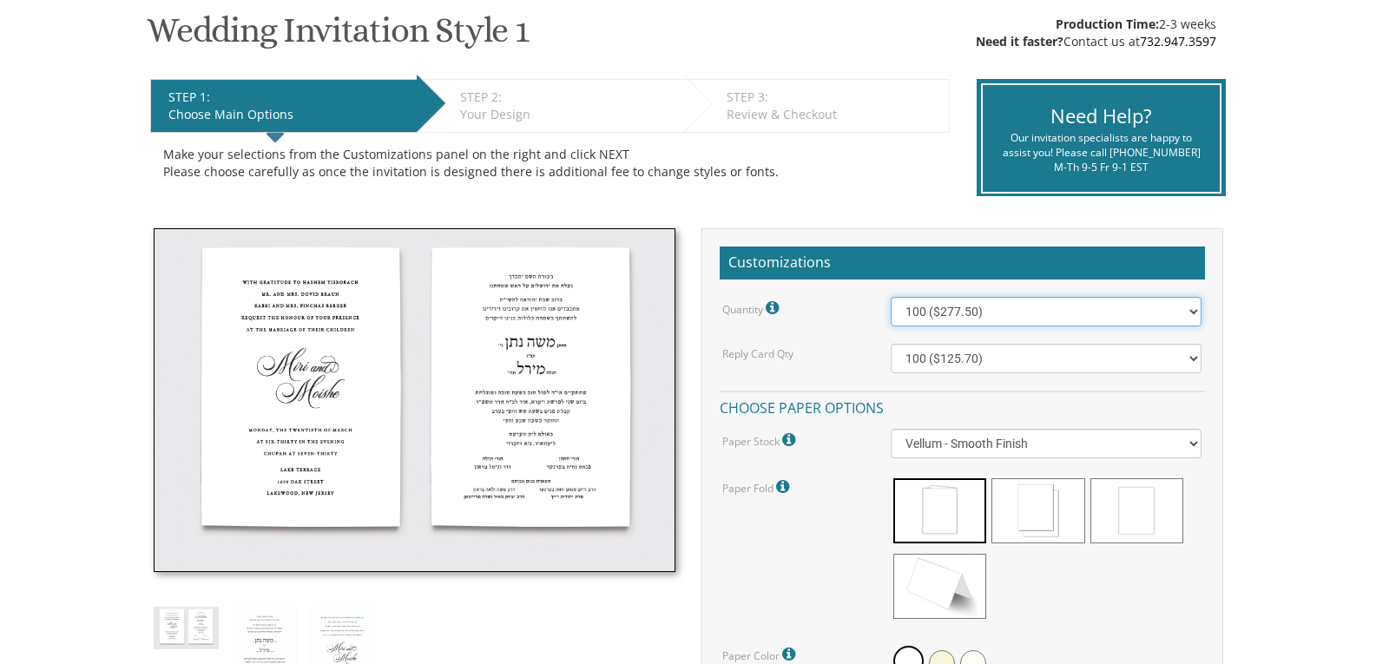
click at [941, 315] on select "100 ($277.50) 200 ($330.45) 300 ($380.65) 400 ($432.70) 500 ($482.10) 600 ($534…" at bounding box center [1046, 312] width 311 height 30
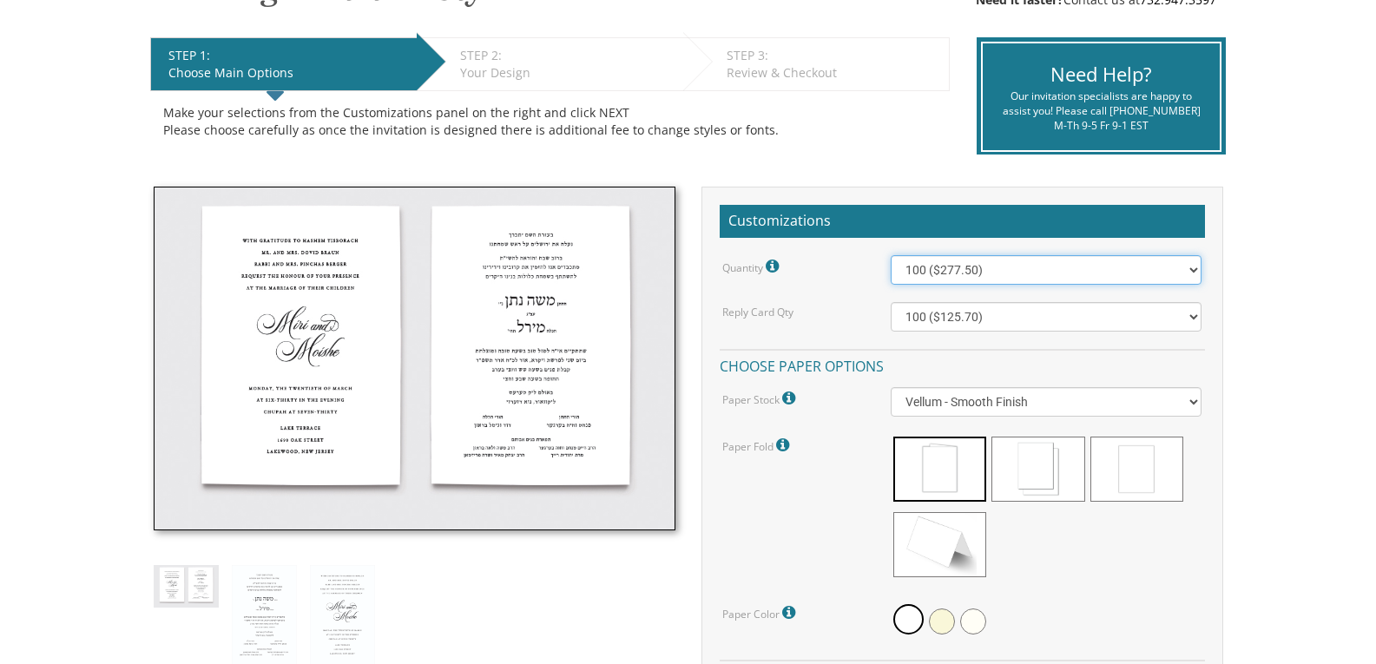
scroll to position [349, 0]
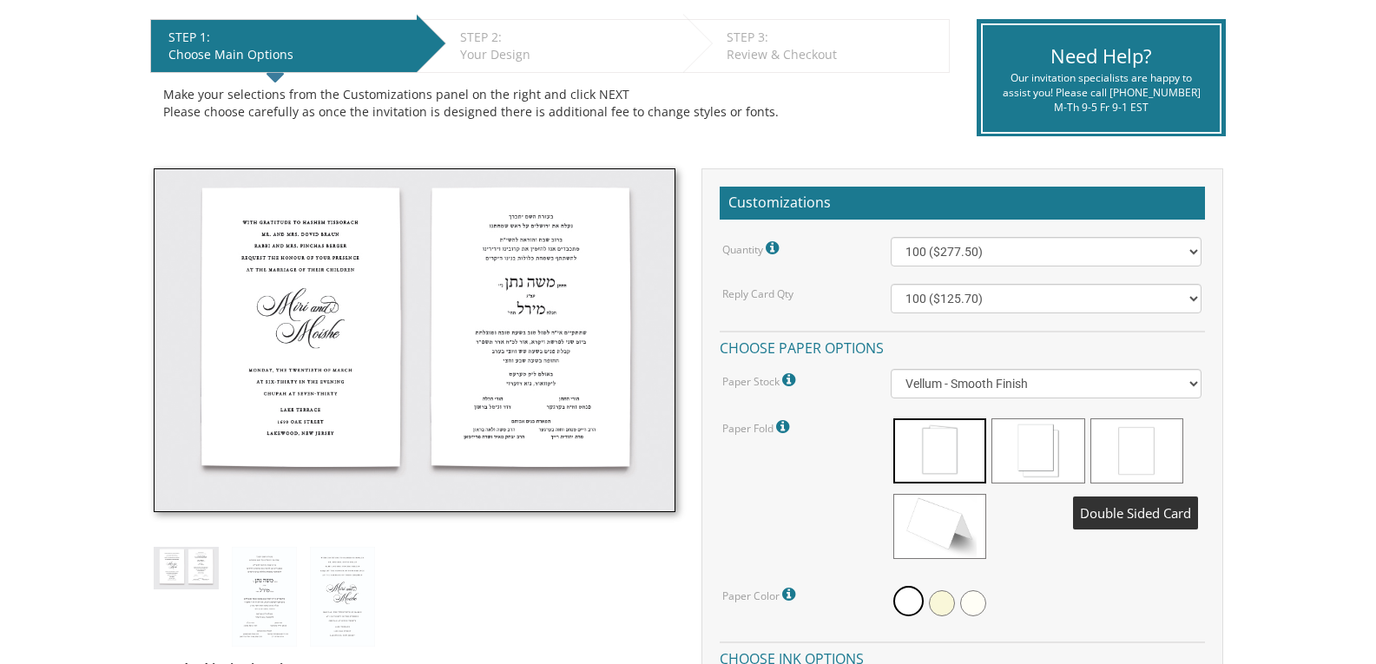
click at [1127, 449] on span at bounding box center [1136, 450] width 93 height 65
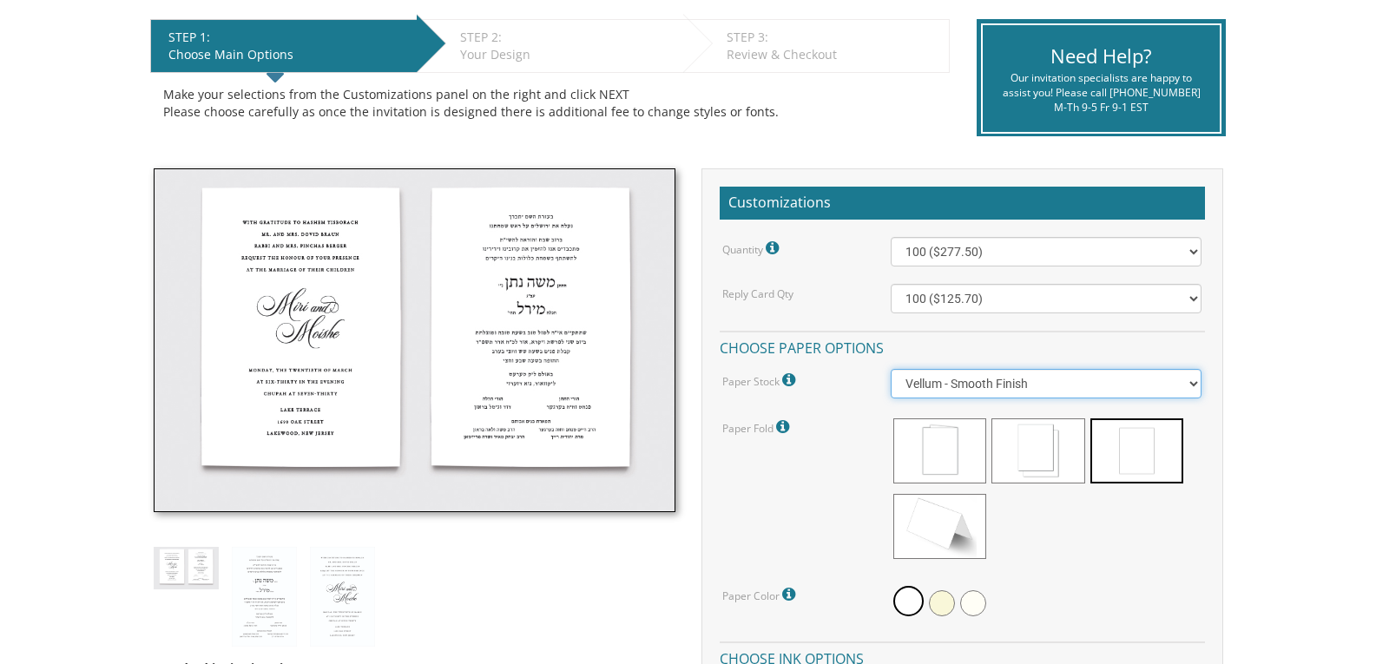
click at [939, 389] on select "Vellum - Smooth Finish Linen - Subtle Embossed Crosshatch Texture Silk - Soft, …" at bounding box center [1046, 384] width 311 height 30
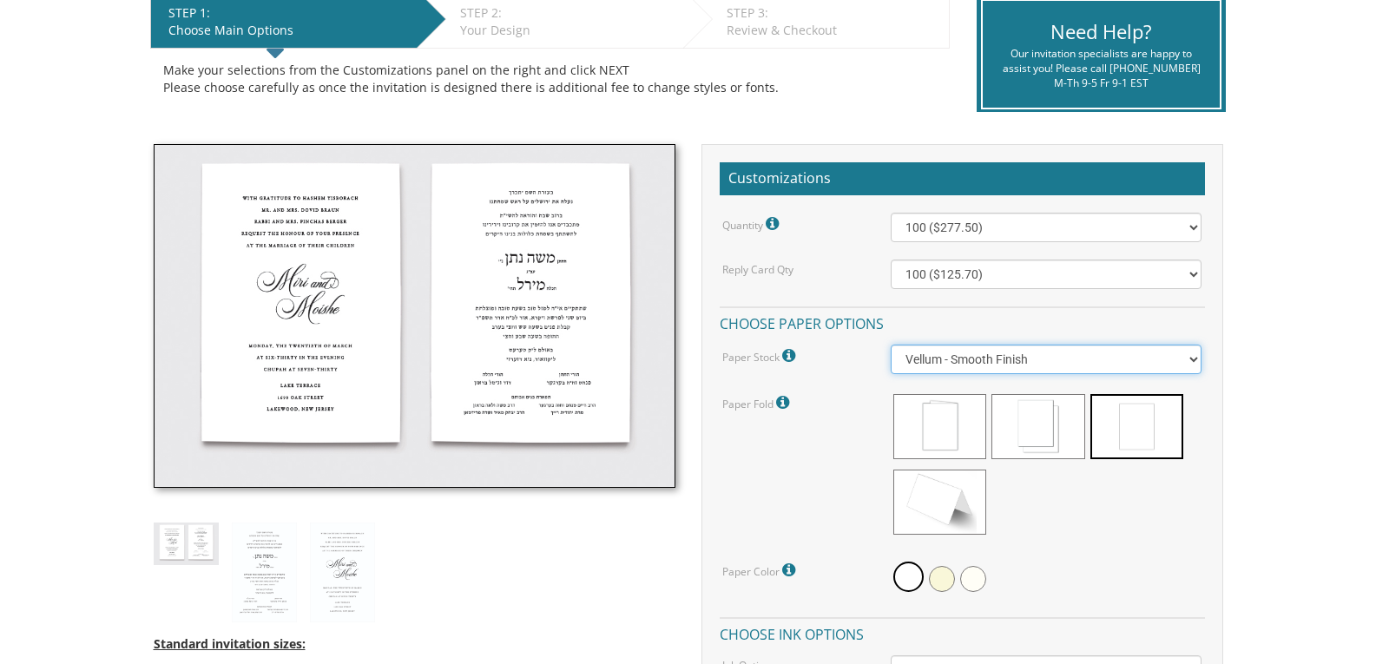
scroll to position [233, 0]
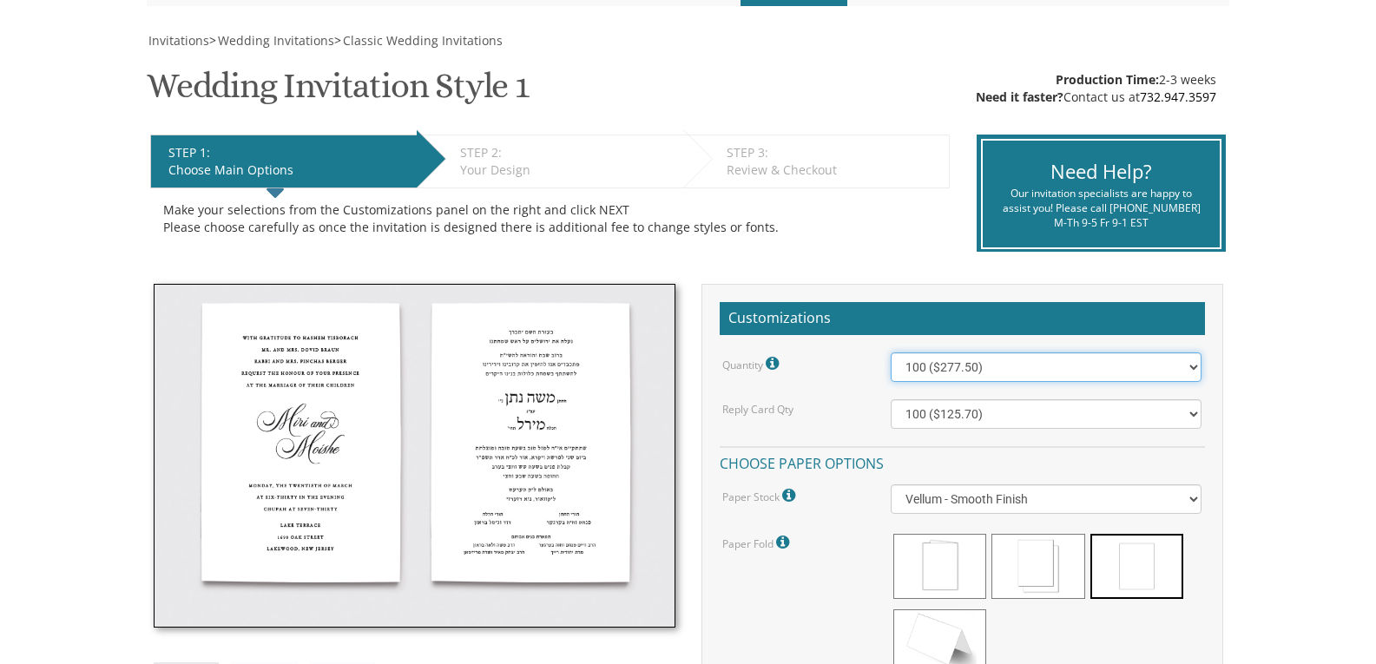
click at [973, 369] on select "100 ($277.50) 200 ($330.45) 300 ($380.65) 400 ($432.70) 500 ($482.10) 600 ($534…" at bounding box center [1046, 367] width 311 height 30
click at [801, 253] on div "STEP 1: EDIT Choose Main Options STEP 2: EDIT Your Design STEP 3: EDIT Review &…" at bounding box center [550, 194] width 826 height 144
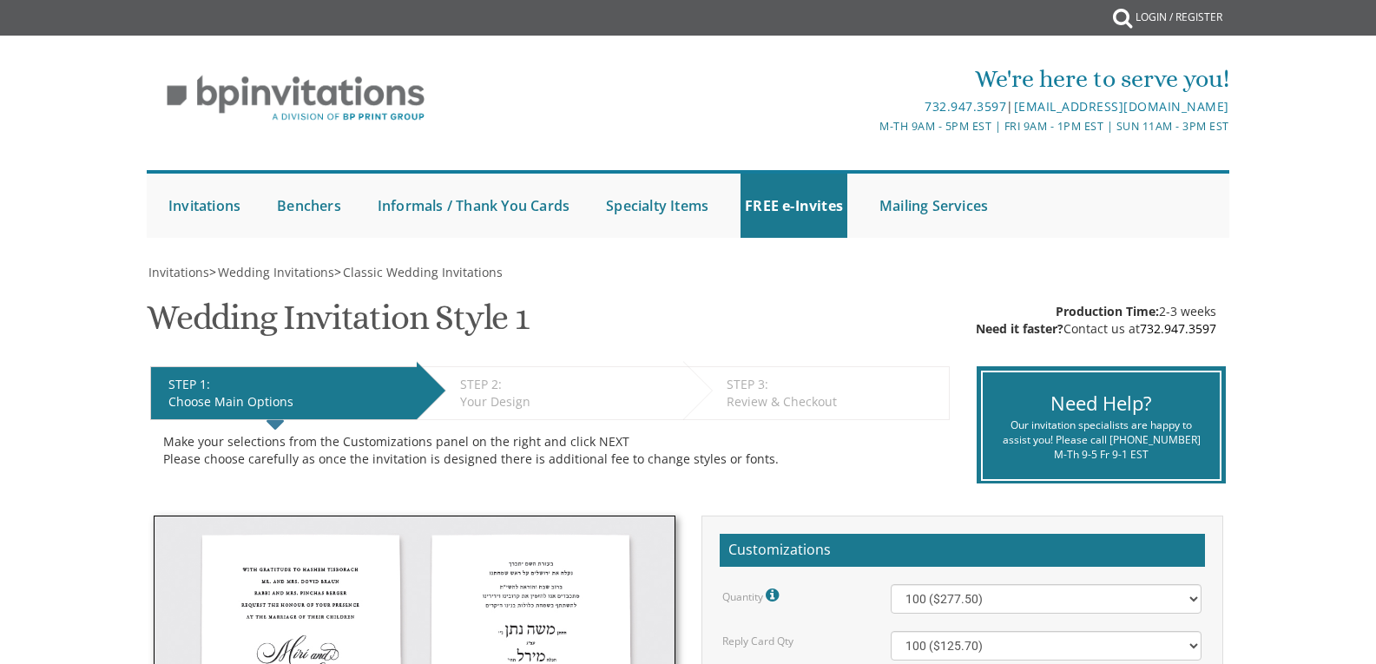
scroll to position [0, 0]
